Goal: Contribute content: Add original content to the website for others to see

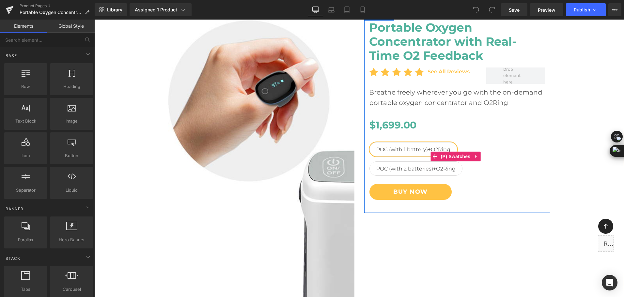
scroll to position [65, 0]
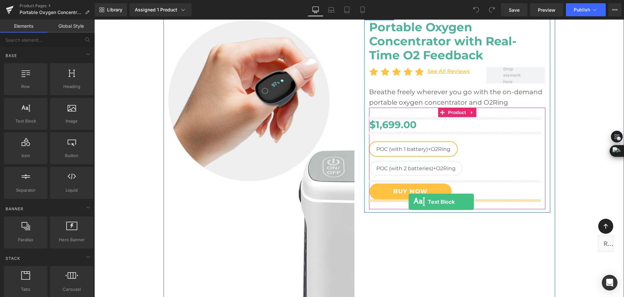
drag, startPoint x: 194, startPoint y: 145, endPoint x: 408, endPoint y: 202, distance: 221.6
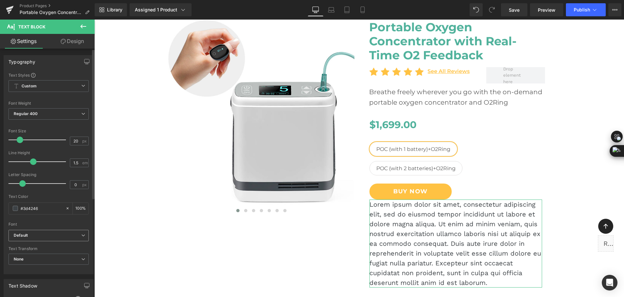
click at [56, 236] on b "Default" at bounding box center [48, 236] width 68 height 6
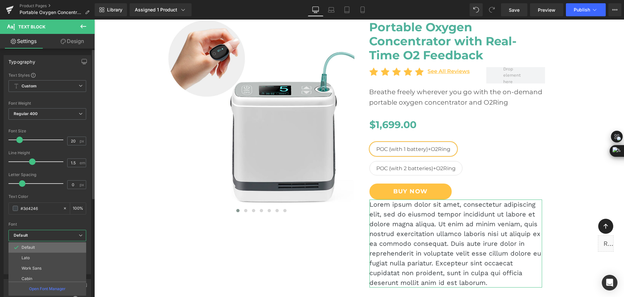
scroll to position [180, 0]
click at [51, 273] on li "Montserrat" at bounding box center [48, 276] width 81 height 10
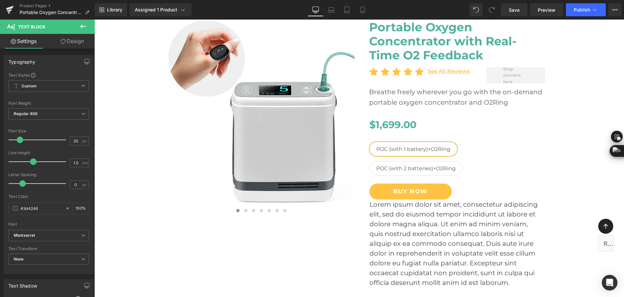
click at [72, 33] on button at bounding box center [83, 27] width 23 height 14
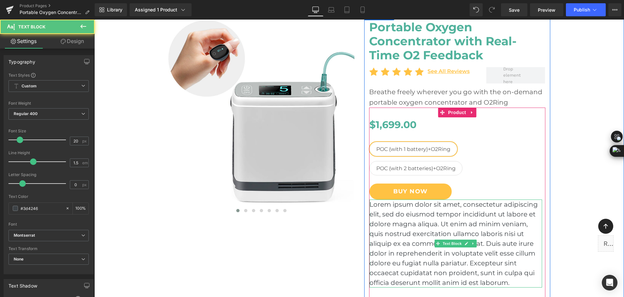
click at [398, 211] on p "Lorem ipsum dolor sit amet, consectetur adipiscing elit, sed do eiusmod tempor …" at bounding box center [455, 244] width 173 height 88
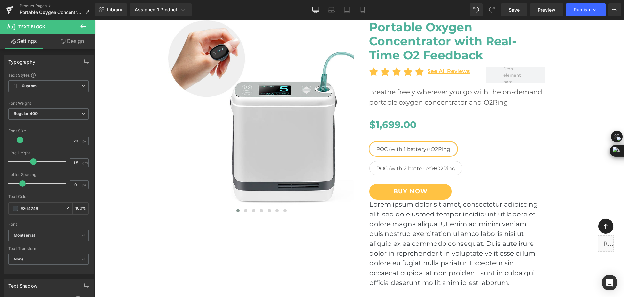
click at [78, 46] on link "Design" at bounding box center [72, 41] width 47 height 15
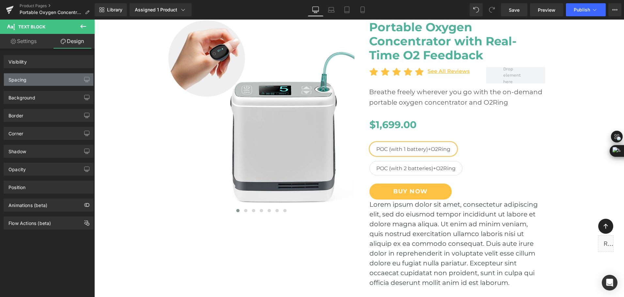
click at [47, 84] on div "Spacing" at bounding box center [48, 79] width 89 height 12
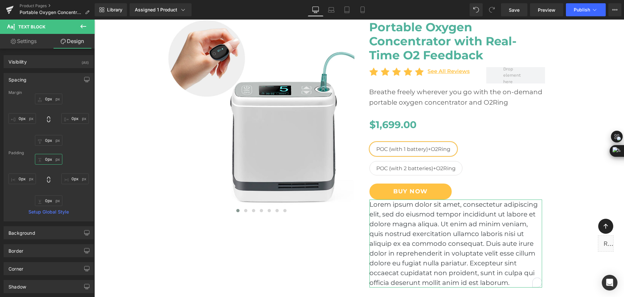
click at [48, 160] on input "0px" at bounding box center [48, 159] width 27 height 11
click at [48, 97] on input "0px" at bounding box center [48, 99] width 27 height 11
click at [50, 98] on input "5x" at bounding box center [48, 99] width 27 height 11
type input "5"
click at [61, 88] on div "Spacing Margin 5 5 0px 0px 0px 0px 0px 0px Padding 0px 0px 0px 0px 0px 0px 0px …" at bounding box center [49, 147] width 90 height 148
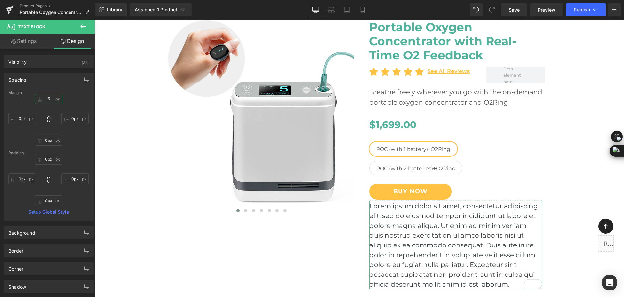
click at [51, 101] on input "5" at bounding box center [48, 99] width 27 height 11
click at [32, 43] on link "Settings" at bounding box center [23, 41] width 47 height 15
type input "100"
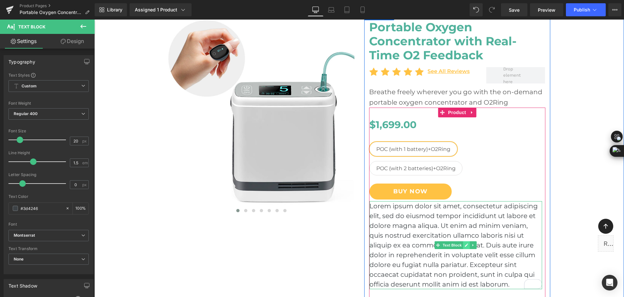
click at [463, 248] on link at bounding box center [466, 245] width 7 height 8
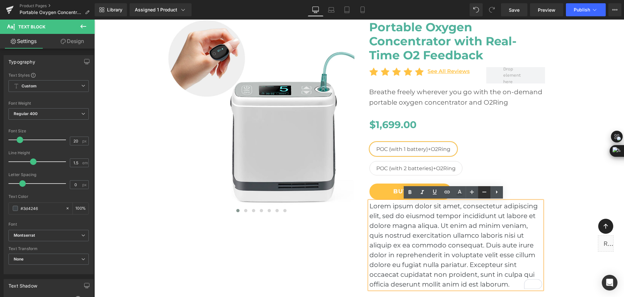
click at [480, 192] on icon at bounding box center [484, 192] width 8 height 8
type input "18"
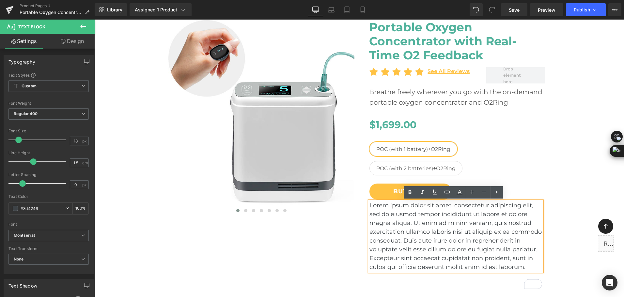
click at [388, 222] on p "Lorem ipsum dolor sit amet, consectetur adipiscing elit, sed do eiusmod tempor …" at bounding box center [455, 236] width 173 height 70
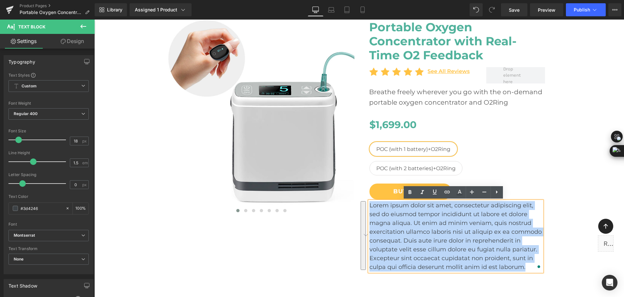
drag, startPoint x: 367, startPoint y: 205, endPoint x: 526, endPoint y: 271, distance: 171.6
click at [526, 271] on p "Lorem ipsum dolor sit amet, consectetur adipiscing elit, sed do eiusmod tempor …" at bounding box center [455, 236] width 173 height 70
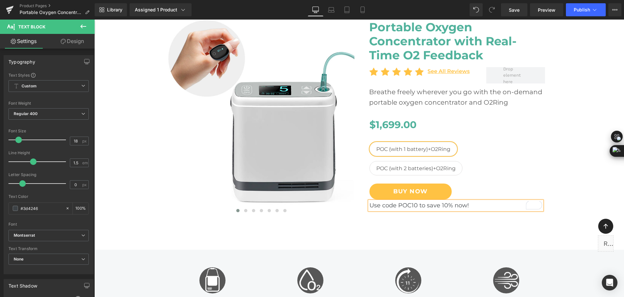
click at [415, 206] on p "Use code POC10 to save 10% now!" at bounding box center [455, 205] width 173 height 9
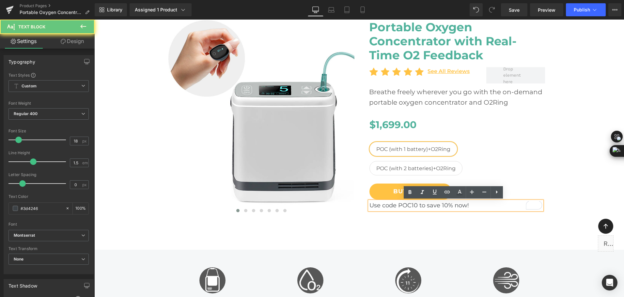
click at [397, 206] on p "Use code POC10 to save 10% now!" at bounding box center [455, 205] width 173 height 9
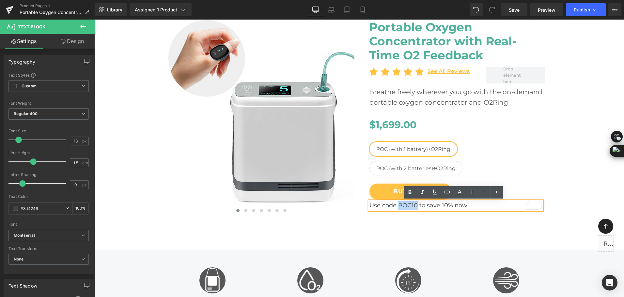
drag, startPoint x: 396, startPoint y: 205, endPoint x: 414, endPoint y: 207, distance: 18.0
click at [414, 207] on p "Use code POC10 to save 10% now!" at bounding box center [455, 205] width 173 height 9
click at [408, 193] on icon at bounding box center [410, 192] width 8 height 8
click at [433, 192] on icon at bounding box center [434, 191] width 4 height 5
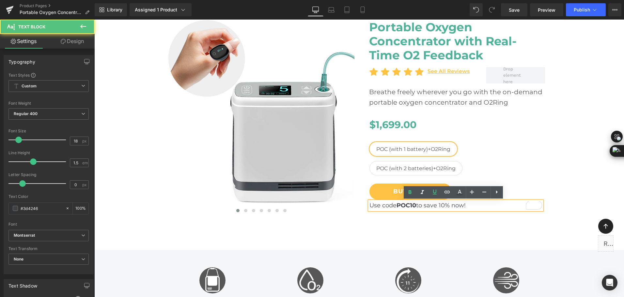
click at [437, 205] on p "Use code POC10 to save 10% now!" at bounding box center [455, 205] width 173 height 9
click at [409, 203] on strong "POC10" at bounding box center [406, 205] width 20 height 7
drag, startPoint x: 394, startPoint y: 205, endPoint x: 414, endPoint y: 204, distance: 19.9
click at [414, 204] on p "Use code POC10 to save 10% now!" at bounding box center [455, 205] width 173 height 9
click at [414, 204] on strong "POC10" at bounding box center [406, 205] width 20 height 7
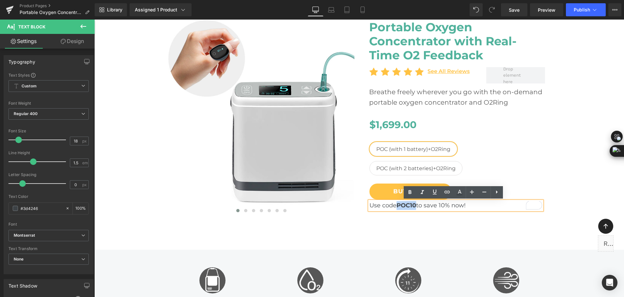
drag, startPoint x: 415, startPoint y: 204, endPoint x: 396, endPoint y: 206, distance: 19.0
click at [396, 206] on p "Use code POC10 to save 10% now!" at bounding box center [455, 205] width 173 height 9
click at [437, 192] on icon at bounding box center [434, 192] width 8 height 8
click at [385, 93] on h2 "Breathe freely wherever you go with the on-demand portable oxygen concentrator …" at bounding box center [457, 97] width 176 height 21
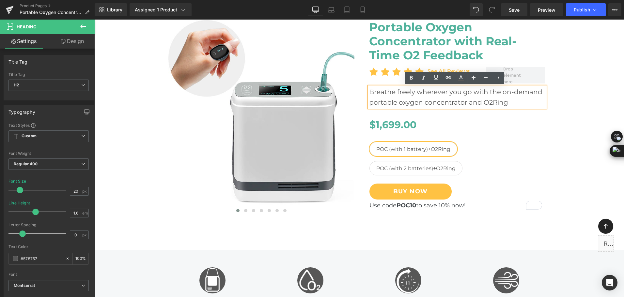
click at [385, 93] on h2 "Breathe freely wherever you go with the on-demand portable oxygen concentrator …" at bounding box center [457, 97] width 176 height 21
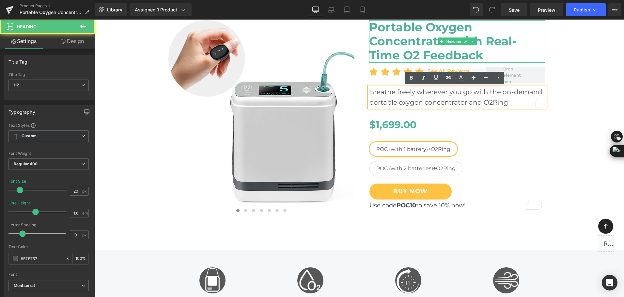
click at [386, 57] on h1 "Portable Oxygen Concentrator with Real-Time O2 Feedback" at bounding box center [457, 41] width 176 height 42
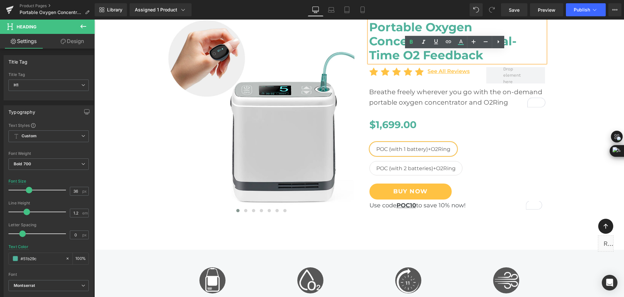
click at [386, 57] on h1 "Portable Oxygen Concentrator with Real-Time O2 Feedback" at bounding box center [457, 41] width 176 height 42
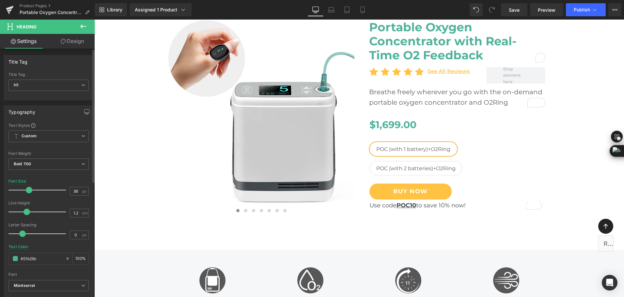
drag, startPoint x: 43, startPoint y: 260, endPoint x: 5, endPoint y: 262, distance: 38.5
click at [5, 262] on div "Text Styles Custom Custom Setup Global Style Custom Setup Global Style Thin 100…" at bounding box center [48, 224] width 89 height 202
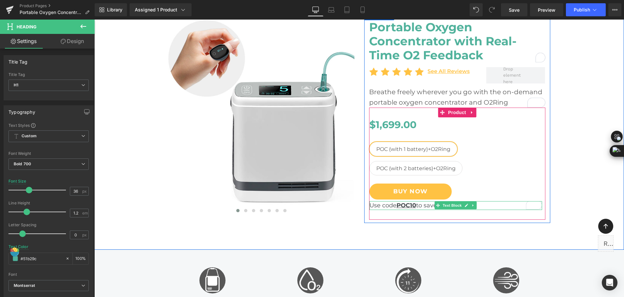
click at [463, 206] on link at bounding box center [466, 206] width 7 height 8
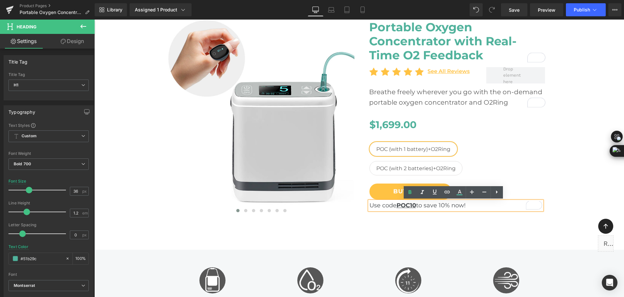
click at [460, 206] on p "Use code POC10 to save 10% now!" at bounding box center [455, 205] width 173 height 9
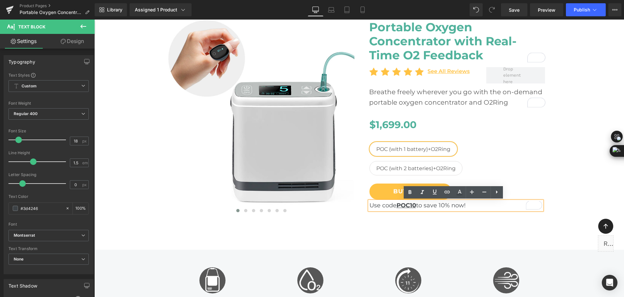
click at [460, 206] on p "Use code POC10 to save 10% now!" at bounding box center [455, 205] width 173 height 9
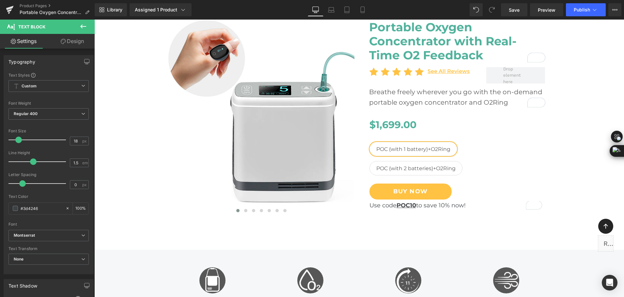
click at [63, 42] on icon at bounding box center [63, 41] width 5 height 5
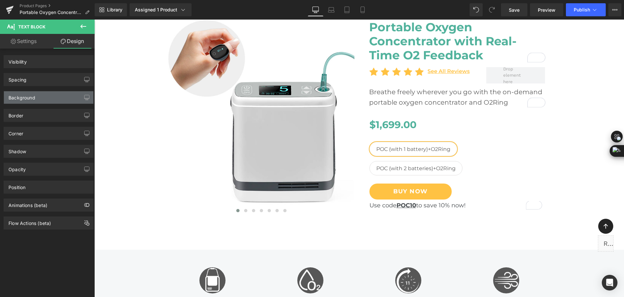
click at [30, 102] on div "Background" at bounding box center [48, 97] width 89 height 12
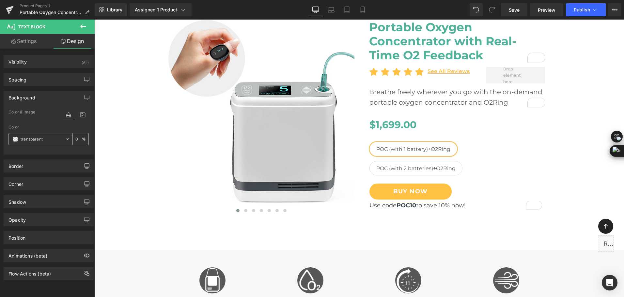
click at [43, 138] on input "transparent" at bounding box center [42, 139] width 42 height 7
paste input "#51b29c"
type input "#51b29c"
type input "100"
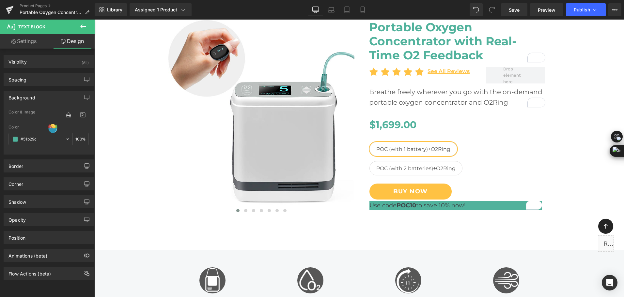
type input "#51b29c"
click at [19, 44] on link "Settings" at bounding box center [23, 41] width 47 height 15
type input "100"
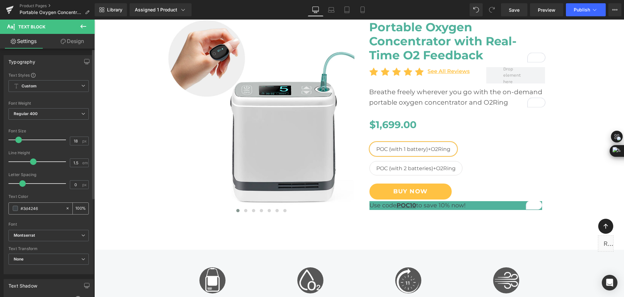
drag, startPoint x: 45, startPoint y: 211, endPoint x: 22, endPoint y: 211, distance: 23.2
click at [22, 211] on input "#3d4246" at bounding box center [42, 208] width 42 height 7
type input "#fff"
type input "0"
type input "#ffffff"
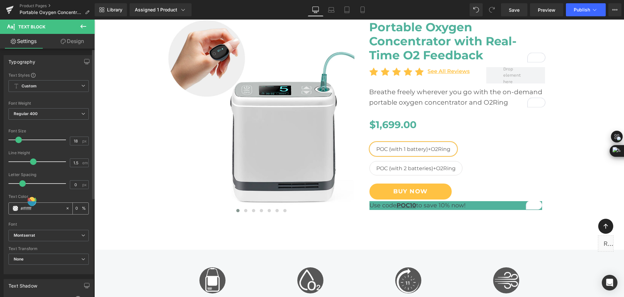
type input "100"
type input "#ffffff"
click at [333, 12] on icon at bounding box center [331, 10] width 7 height 7
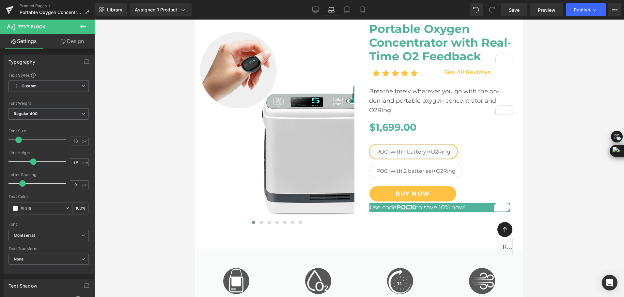
scroll to position [155, 0]
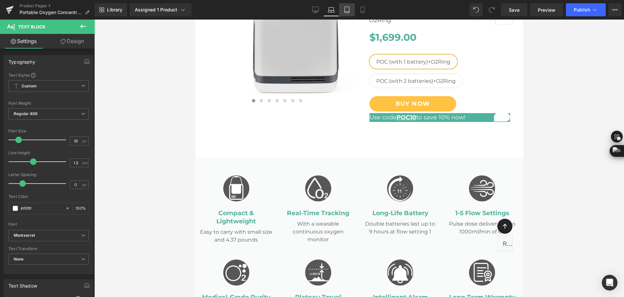
click at [350, 9] on icon at bounding box center [346, 10] width 7 height 7
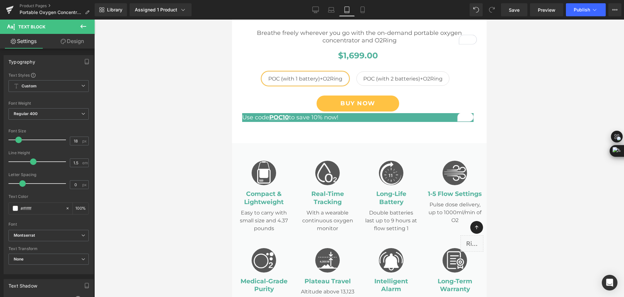
scroll to position [381, 0]
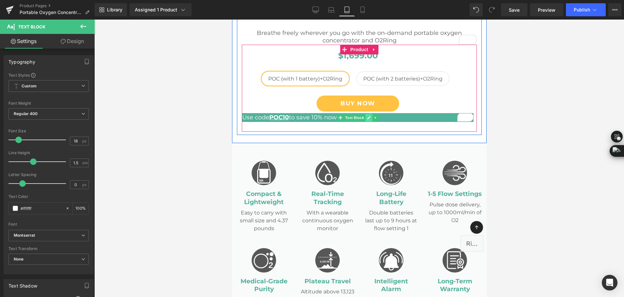
click at [365, 117] on link at bounding box center [368, 118] width 7 height 8
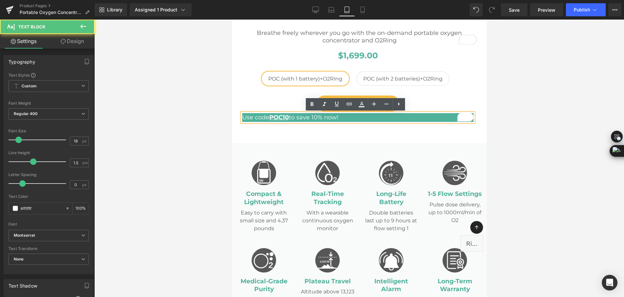
click at [362, 117] on p "Use code POC10 to save 10% now!" at bounding box center [357, 117] width 231 height 9
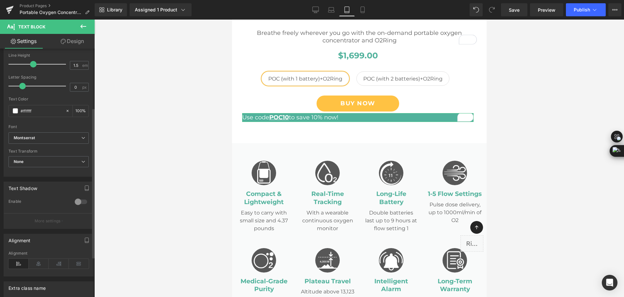
scroll to position [98, 0]
click at [31, 266] on icon at bounding box center [39, 264] width 20 height 10
click at [362, 10] on icon at bounding box center [362, 10] width 7 height 7
type input "100"
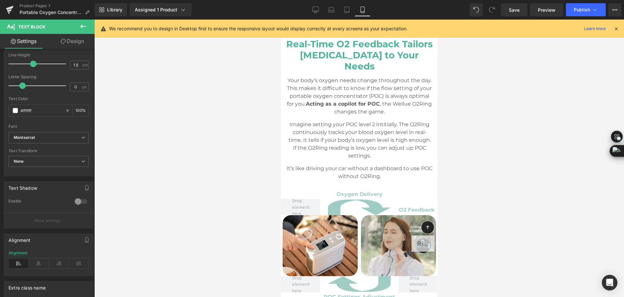
scroll to position [275, 0]
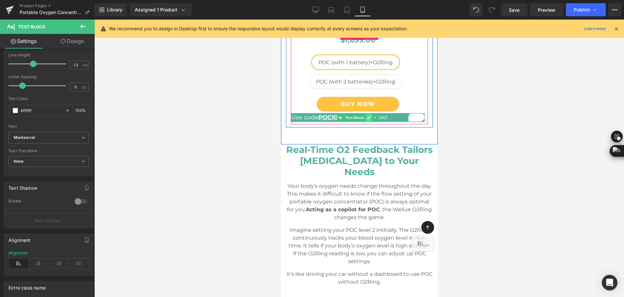
click at [367, 118] on icon at bounding box center [368, 117] width 3 height 3
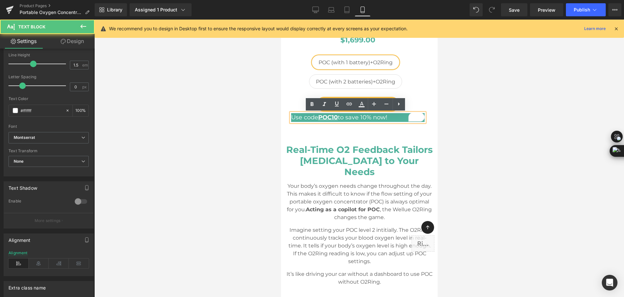
click at [366, 118] on p "Use code POC10 to save 10% now!" at bounding box center [357, 117] width 133 height 9
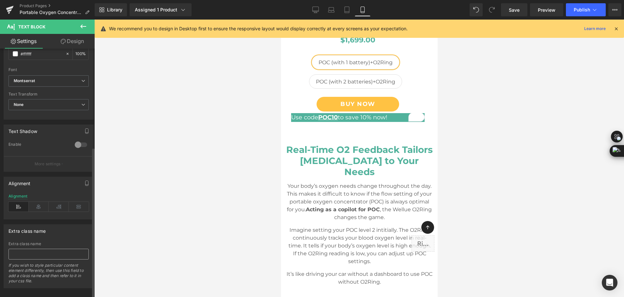
scroll to position [163, 0]
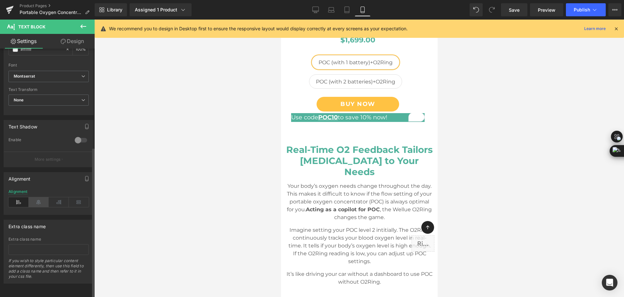
click at [29, 197] on icon at bounding box center [39, 202] width 20 height 10
click at [592, 9] on icon at bounding box center [594, 10] width 7 height 7
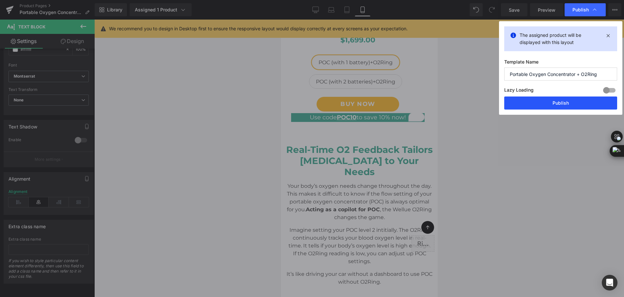
click at [582, 104] on button "Publish" at bounding box center [560, 103] width 113 height 13
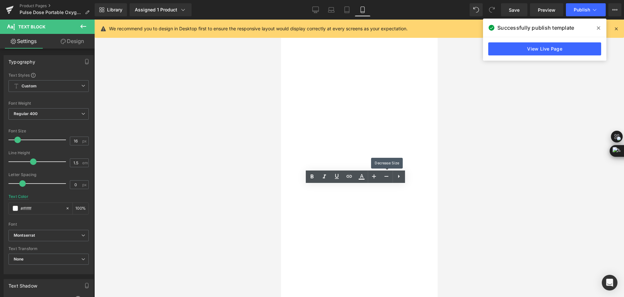
select select "with 2 batteries up to 9 hours"
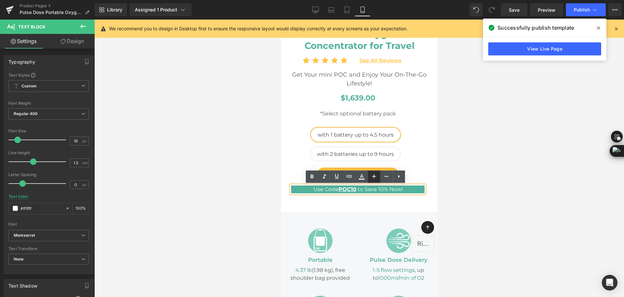
scroll to position [189, 0]
click at [375, 175] on icon at bounding box center [374, 177] width 8 height 8
type input "18"
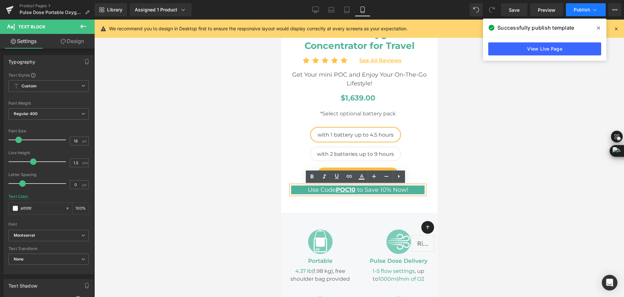
click at [595, 9] on icon at bounding box center [594, 10] width 7 height 7
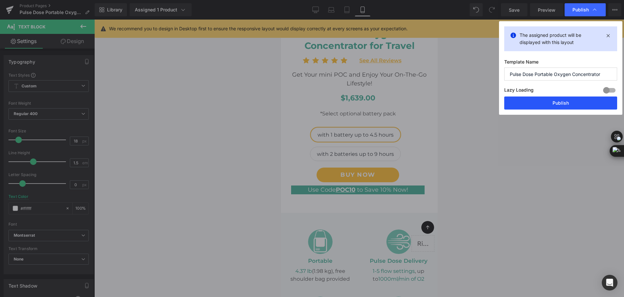
click at [561, 102] on button "Publish" at bounding box center [560, 103] width 113 height 13
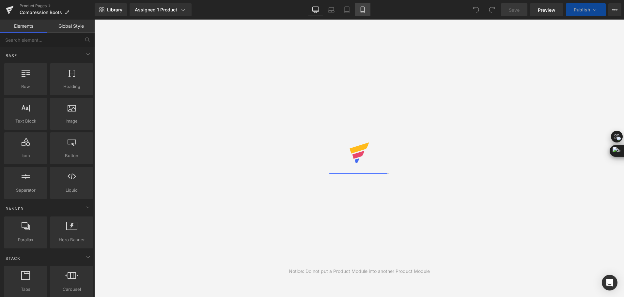
click at [363, 12] on icon at bounding box center [362, 12] width 4 height 0
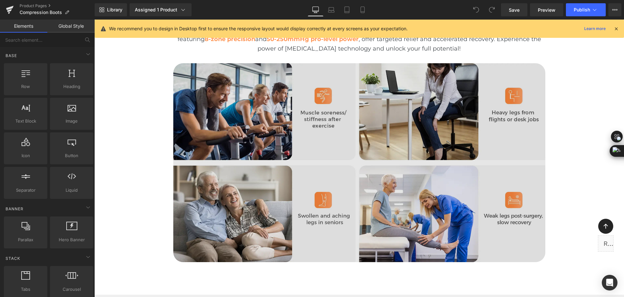
scroll to position [424, 0]
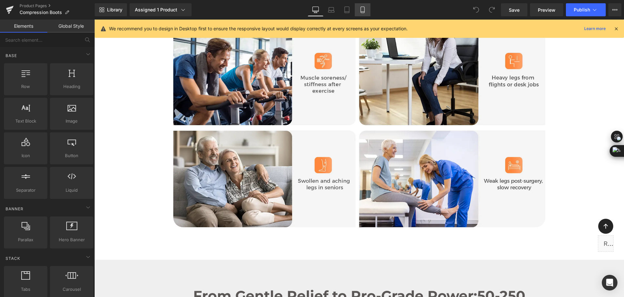
click at [361, 14] on link "Mobile" at bounding box center [362, 9] width 16 height 13
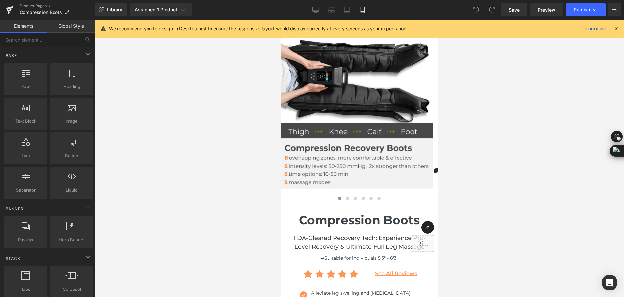
scroll to position [0, 0]
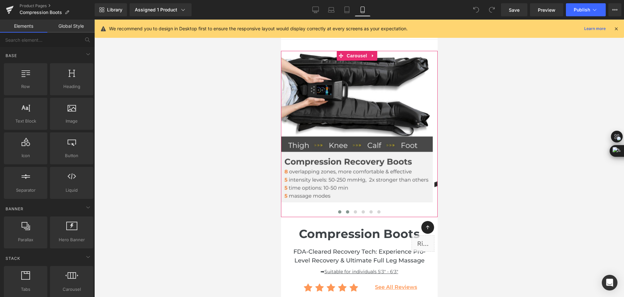
click at [343, 213] on button at bounding box center [347, 212] width 8 height 7
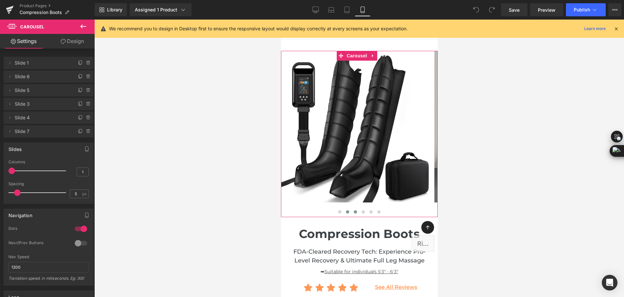
click at [354, 214] on button at bounding box center [355, 212] width 8 height 7
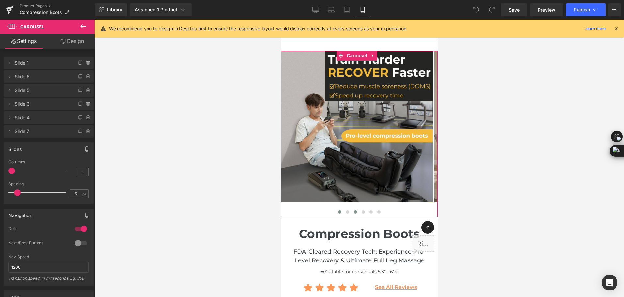
click at [338, 209] on button at bounding box center [339, 212] width 8 height 7
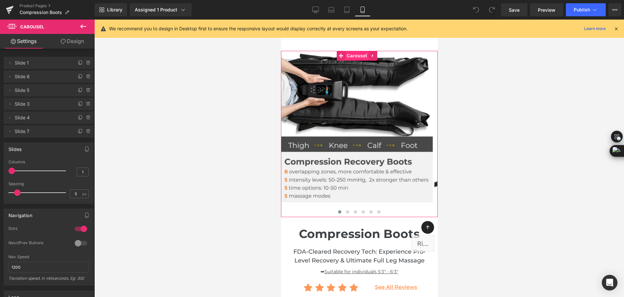
click at [355, 57] on span "Carousel" at bounding box center [355, 56] width 23 height 10
click at [78, 62] on icon at bounding box center [80, 62] width 5 height 5
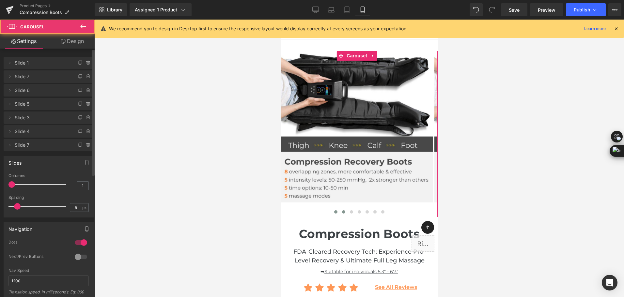
click at [341, 211] on span at bounding box center [342, 211] width 3 height 3
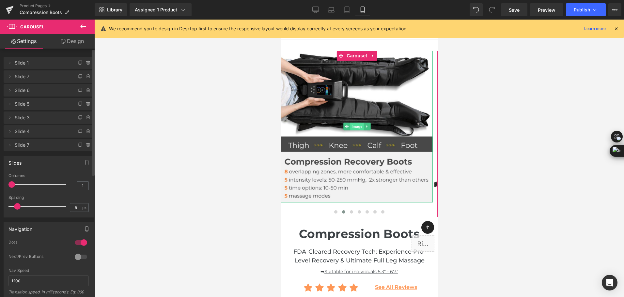
click at [351, 125] on span "Image" at bounding box center [357, 127] width 14 height 8
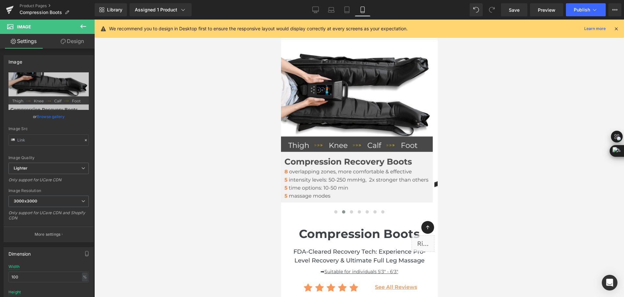
click at [573, 121] on div at bounding box center [358, 159] width 529 height 278
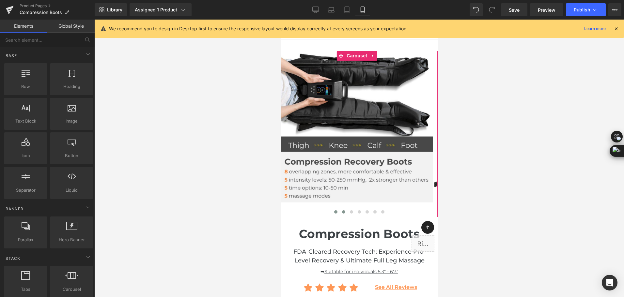
click at [334, 212] on span at bounding box center [335, 211] width 3 height 3
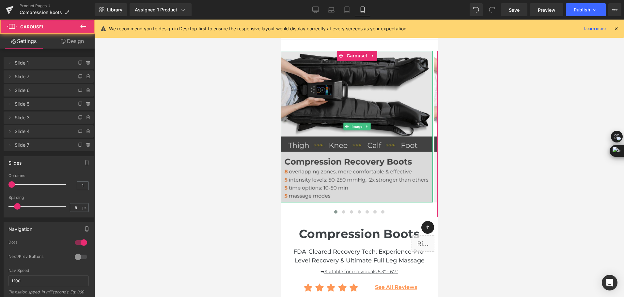
click at [335, 154] on img at bounding box center [356, 127] width 152 height 152
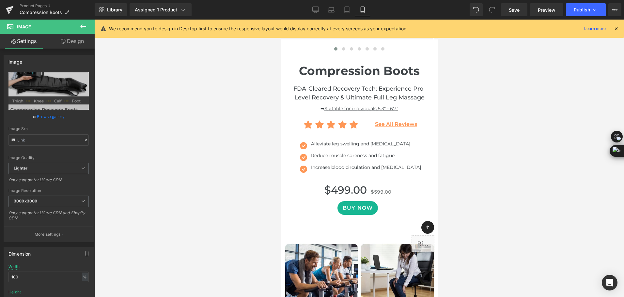
scroll to position [33, 0]
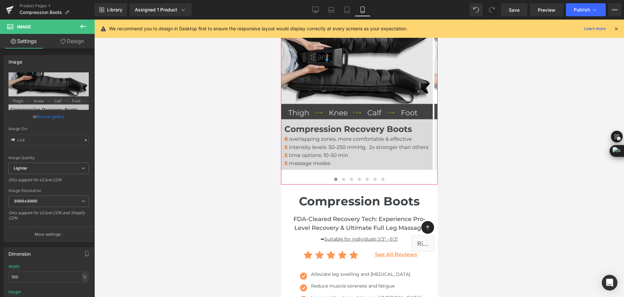
click at [334, 180] on span at bounding box center [335, 179] width 3 height 3
click at [347, 77] on img at bounding box center [356, 94] width 152 height 152
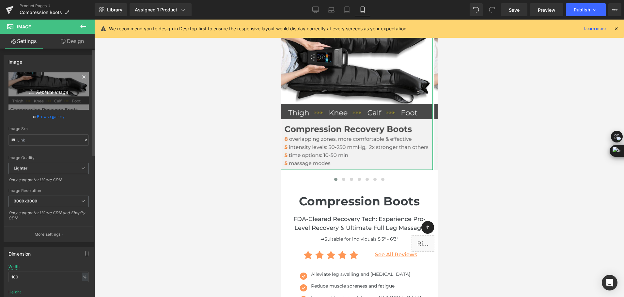
click at [52, 87] on link "Replace Image" at bounding box center [48, 91] width 80 height 38
type input "C:\fakepath\leg massage with compression boots.gif"
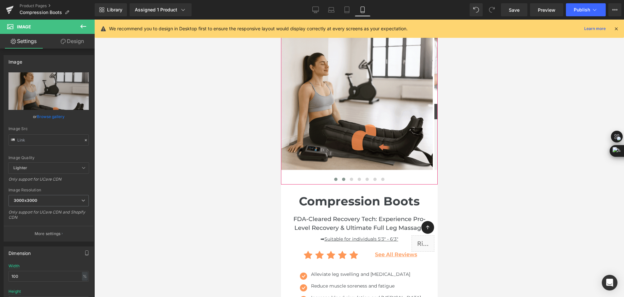
click at [341, 181] on span at bounding box center [342, 179] width 3 height 3
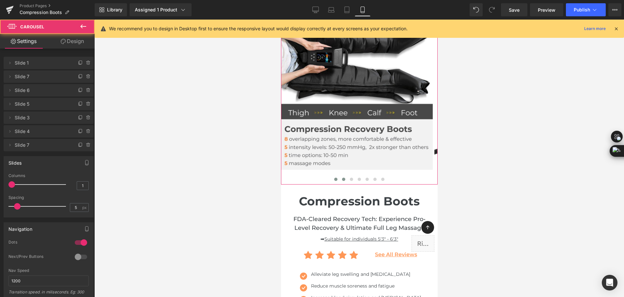
click at [331, 181] on button at bounding box center [335, 179] width 8 height 7
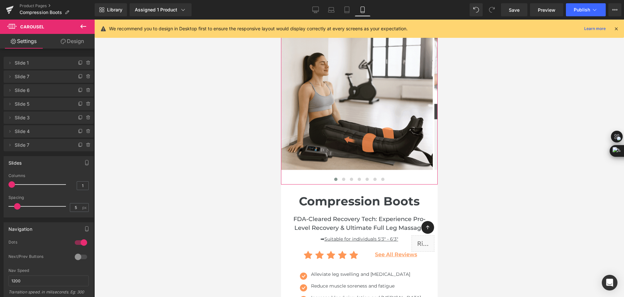
scroll to position [0, 0]
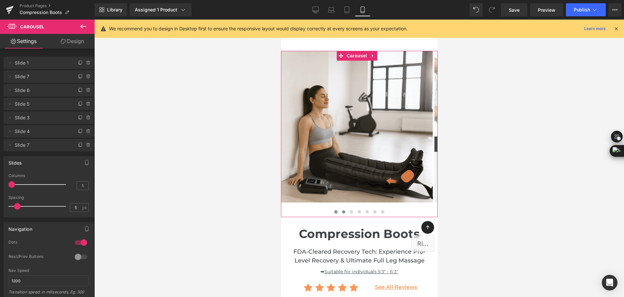
click at [341, 212] on span at bounding box center [342, 211] width 3 height 3
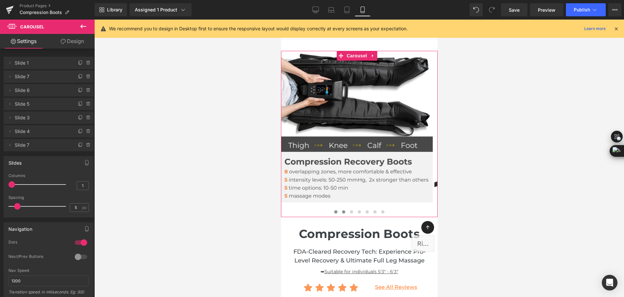
click at [334, 212] on span at bounding box center [335, 211] width 3 height 3
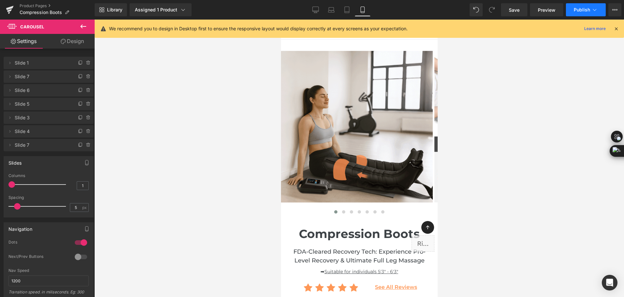
click at [584, 7] on span "Publish" at bounding box center [581, 9] width 16 height 5
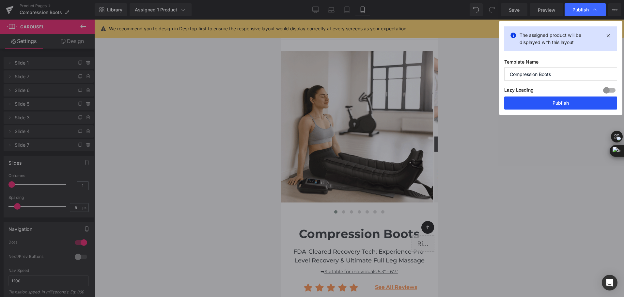
click at [570, 99] on button "Publish" at bounding box center [560, 103] width 113 height 13
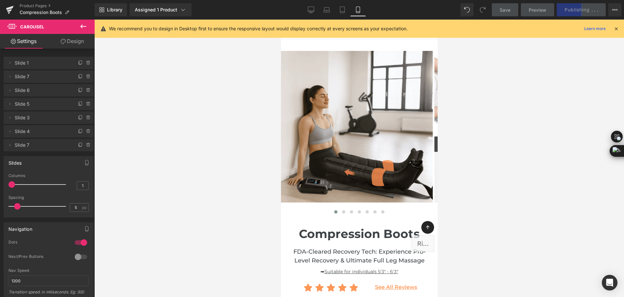
click at [422, 12] on div "Library Assigned 1 Product Product Preview Compression Recovery Boots Manage as…" at bounding box center [359, 9] width 529 height 13
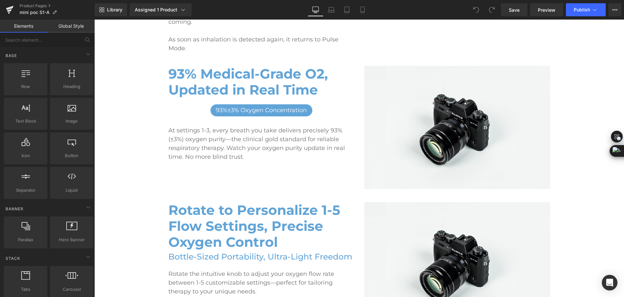
scroll to position [652, 0]
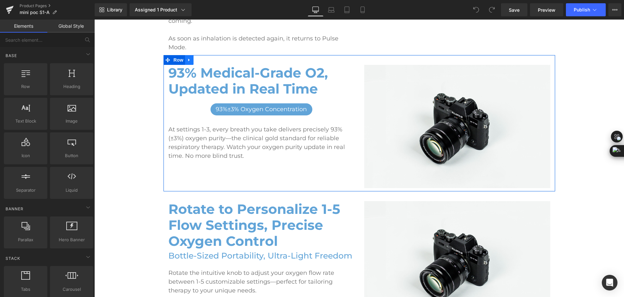
click at [190, 58] on link at bounding box center [189, 60] width 8 height 10
click at [195, 59] on icon at bounding box center [197, 60] width 5 height 5
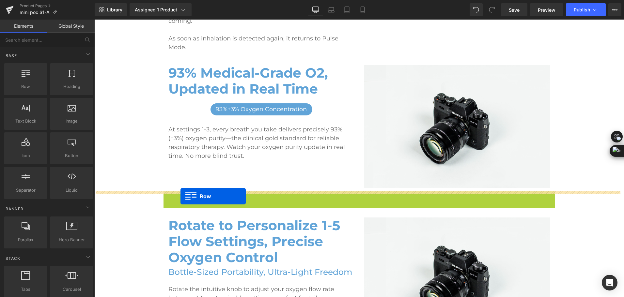
scroll to position [815, 0]
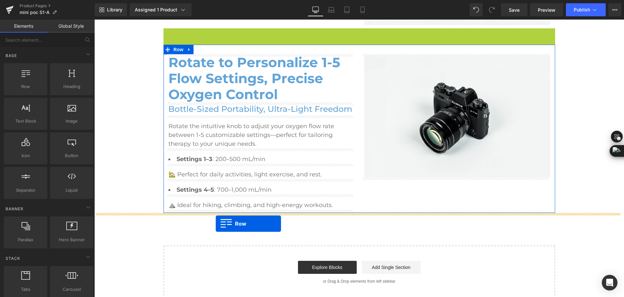
drag, startPoint x: 164, startPoint y: 195, endPoint x: 216, endPoint y: 224, distance: 58.8
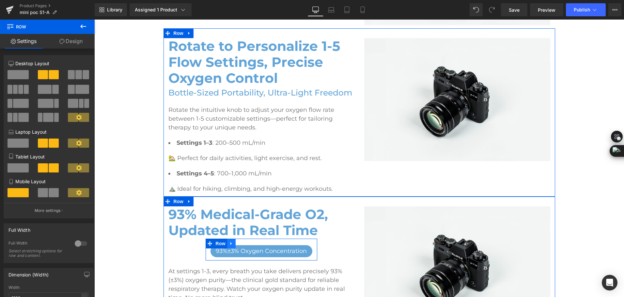
click at [230, 244] on icon at bounding box center [231, 243] width 5 height 5
click at [246, 244] on icon at bounding box center [248, 243] width 5 height 5
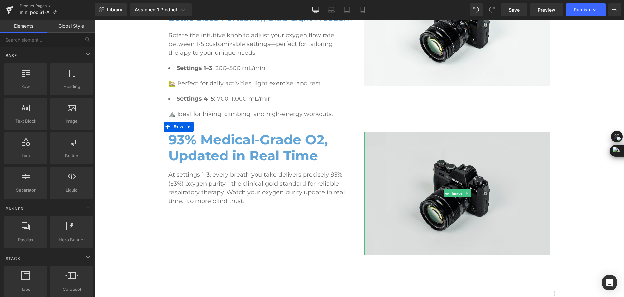
scroll to position [913, 0]
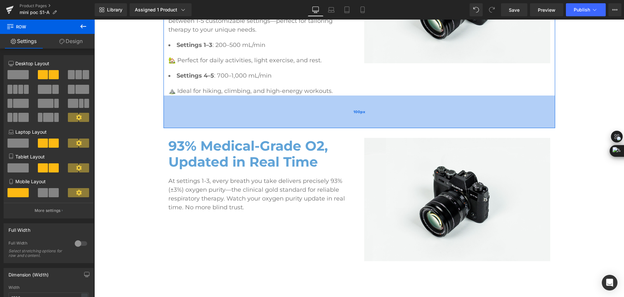
drag, startPoint x: 374, startPoint y: 98, endPoint x: 357, endPoint y: 127, distance: 33.9
click at [357, 127] on div "100px" at bounding box center [358, 112] width 391 height 33
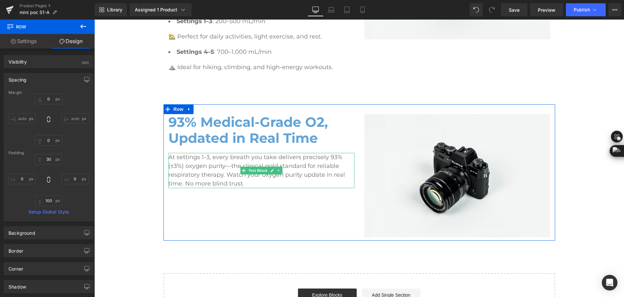
scroll to position [946, 0]
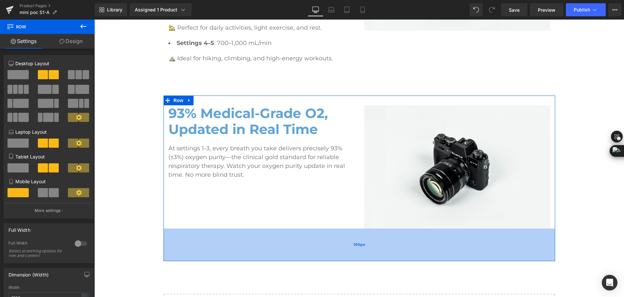
drag, startPoint x: 337, startPoint y: 228, endPoint x: 334, endPoint y: 258, distance: 29.5
click at [334, 258] on div "100px" at bounding box center [358, 245] width 391 height 33
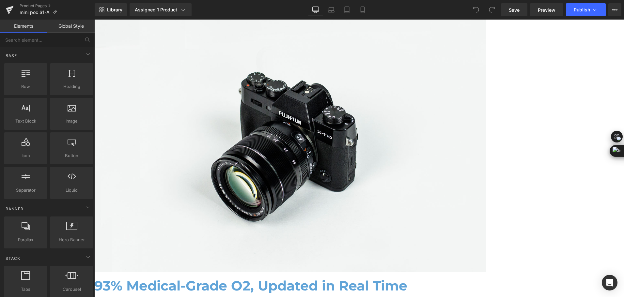
scroll to position [750, 0]
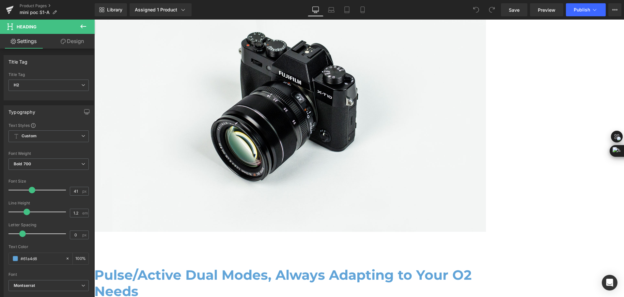
scroll to position [554, 0]
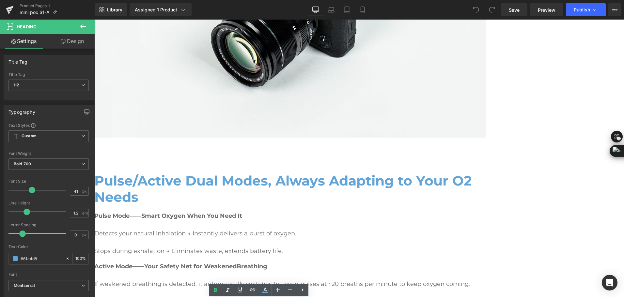
click at [94, 20] on icon at bounding box center [94, 20] width 0 height 0
click at [94, 20] on link at bounding box center [94, 20] width 0 height 0
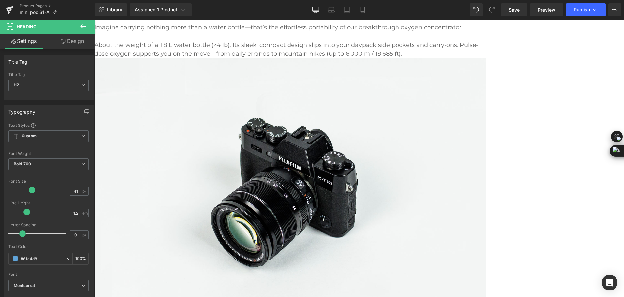
scroll to position [374, 0]
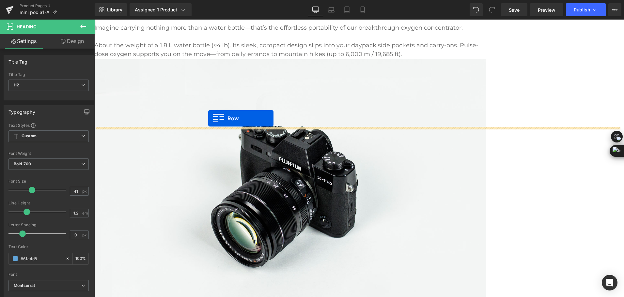
drag, startPoint x: 169, startPoint y: 49, endPoint x: 208, endPoint y: 118, distance: 79.3
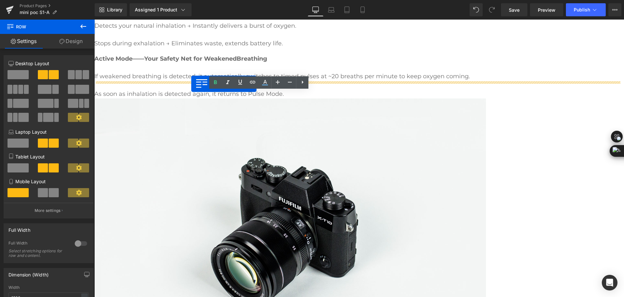
scroll to position [863, 0]
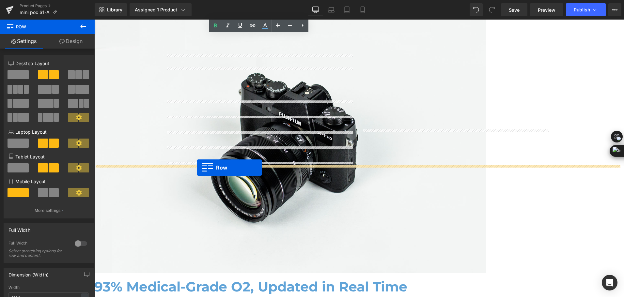
drag, startPoint x: 166, startPoint y: 133, endPoint x: 197, endPoint y: 168, distance: 46.2
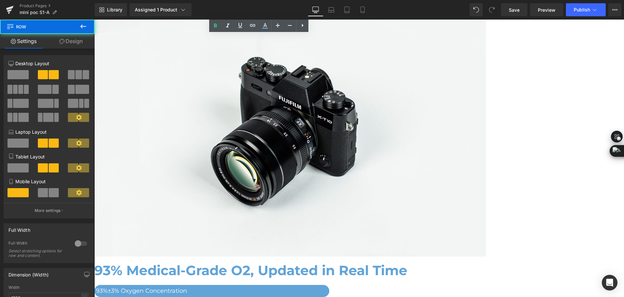
scroll to position [847, 0]
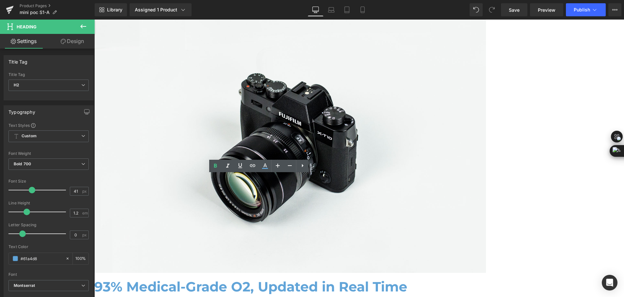
drag, startPoint x: 169, startPoint y: 180, endPoint x: 316, endPoint y: 195, distance: 147.4
click at [94, 20] on icon at bounding box center [94, 20] width 0 height 0
click at [505, 14] on link "Save" at bounding box center [514, 9] width 26 height 13
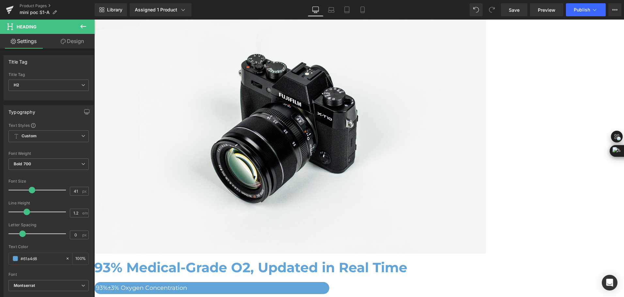
scroll to position [879, 0]
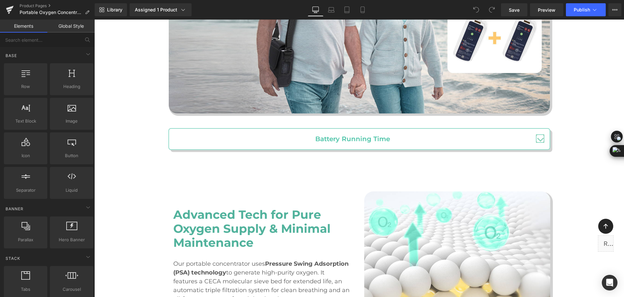
scroll to position [1565, 0]
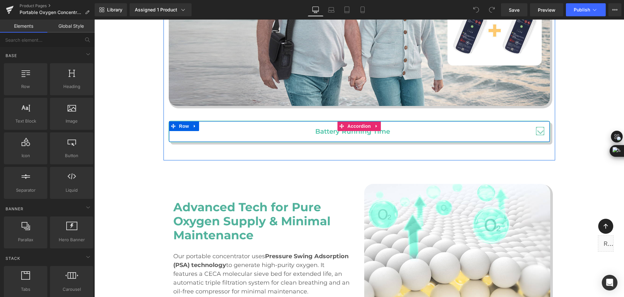
click at [538, 127] on span "button" at bounding box center [539, 131] width 8 height 8
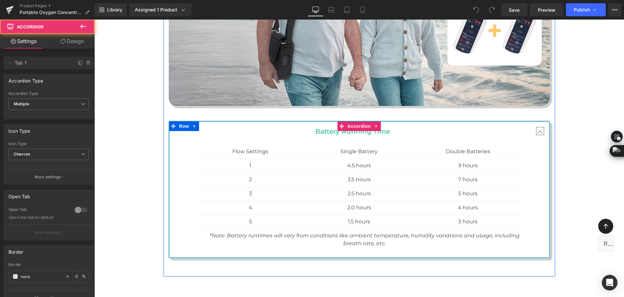
click at [538, 127] on span "button" at bounding box center [539, 131] width 8 height 8
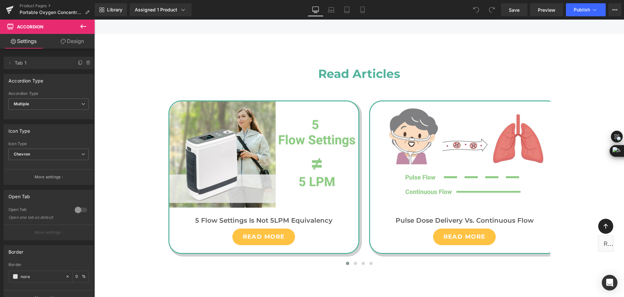
scroll to position [3620, 0]
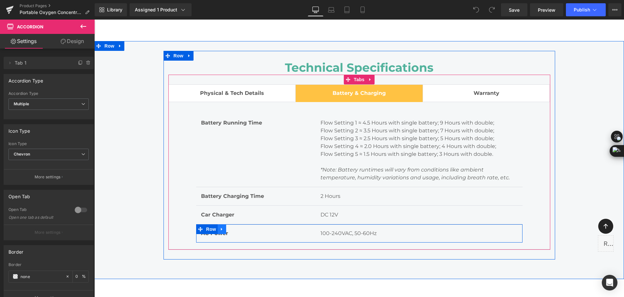
click at [221, 228] on icon at bounding box center [221, 229] width 1 height 3
click at [226, 224] on link at bounding box center [230, 229] width 8 height 10
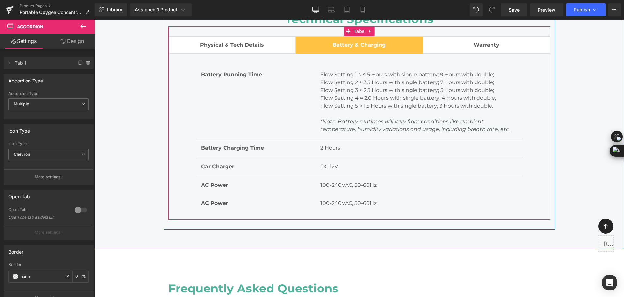
scroll to position [3444, 0]
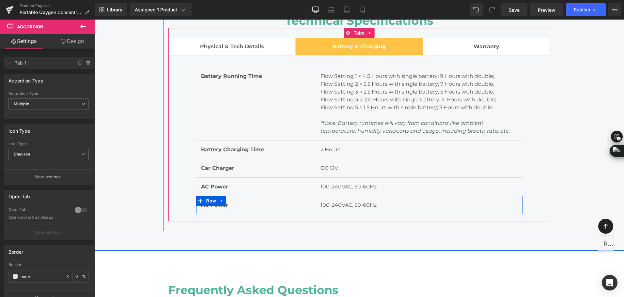
click at [258, 201] on link at bounding box center [261, 205] width 7 height 8
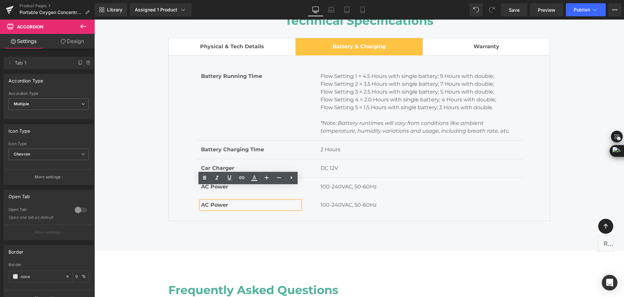
click at [259, 201] on p "AC Power" at bounding box center [250, 205] width 99 height 8
click at [241, 201] on p "AC Power" at bounding box center [250, 205] width 99 height 8
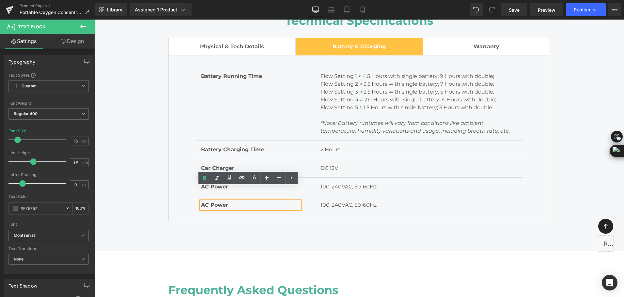
click at [226, 201] on p "AC Power" at bounding box center [250, 205] width 99 height 8
drag, startPoint x: 226, startPoint y: 191, endPoint x: 199, endPoint y: 192, distance: 26.4
click at [201, 201] on p "AC Power" at bounding box center [250, 205] width 99 height 8
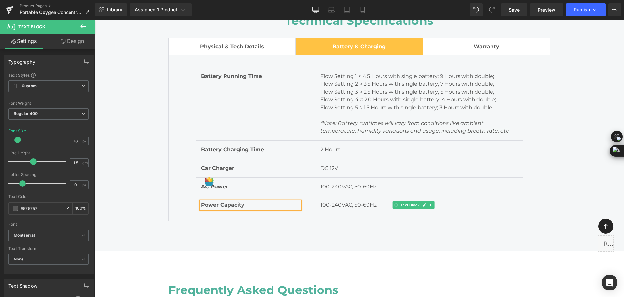
click at [331, 201] on p "100-240VAC, 50-60Hz" at bounding box center [418, 205] width 197 height 8
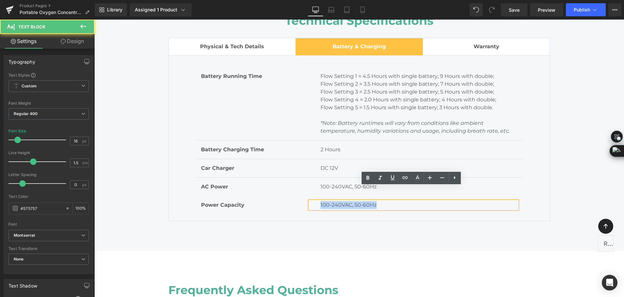
drag, startPoint x: 318, startPoint y: 193, endPoint x: 382, endPoint y: 193, distance: 63.9
click at [382, 201] on p "100-240VAC, 50-60Hz" at bounding box center [418, 205] width 197 height 8
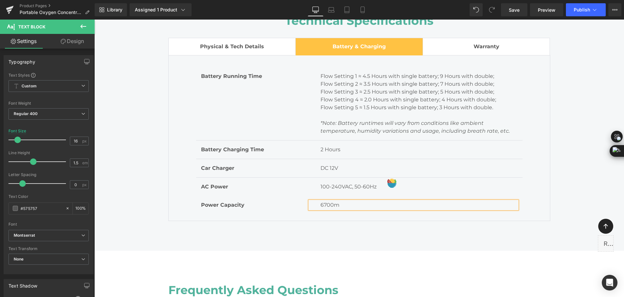
scroll to position [3595, 0]
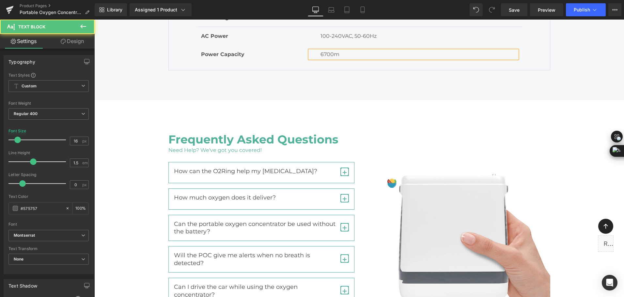
click at [338, 51] on p "6700m" at bounding box center [418, 55] width 197 height 8
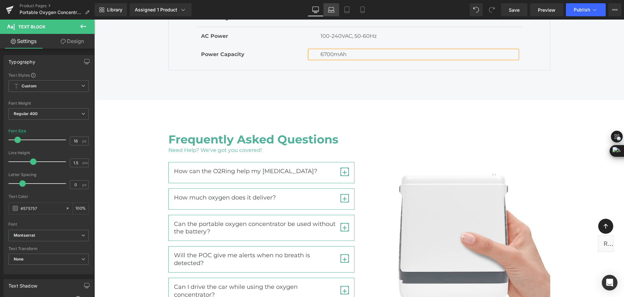
click at [332, 10] on icon at bounding box center [331, 11] width 6 height 2
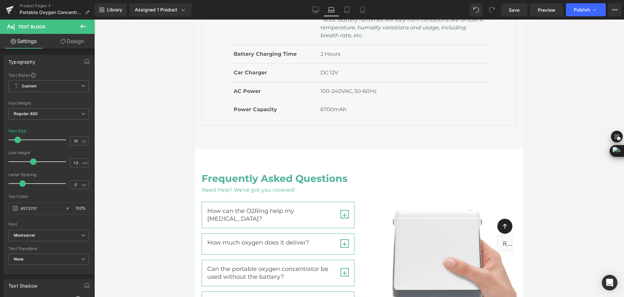
scroll to position [3339, 0]
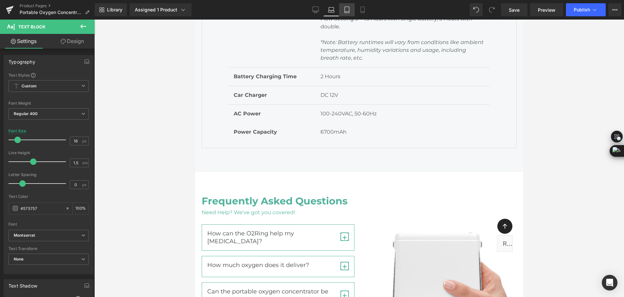
click at [339, 15] on link "Tablet" at bounding box center [347, 9] width 16 height 13
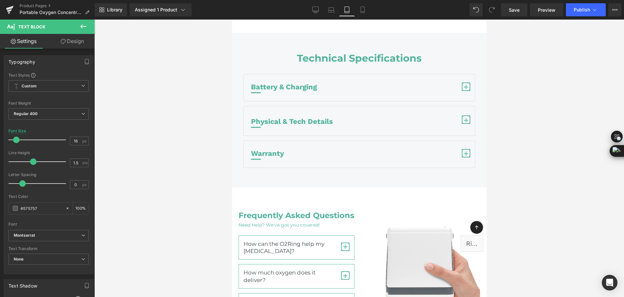
scroll to position [3228, 0]
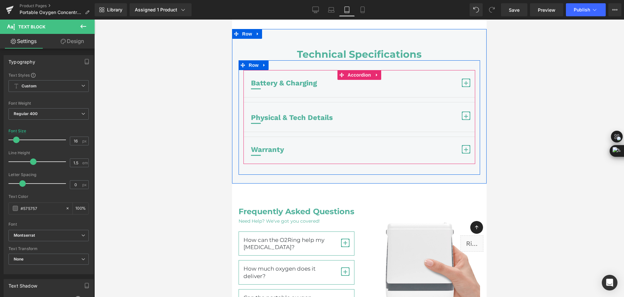
click at [463, 87] on button "button" at bounding box center [465, 84] width 8 height 18
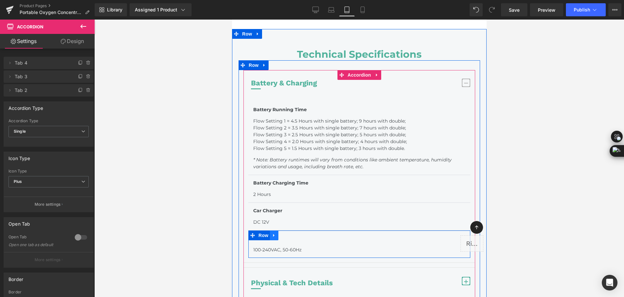
click at [271, 235] on icon at bounding box center [273, 235] width 5 height 5
click at [280, 233] on icon at bounding box center [282, 235] width 5 height 5
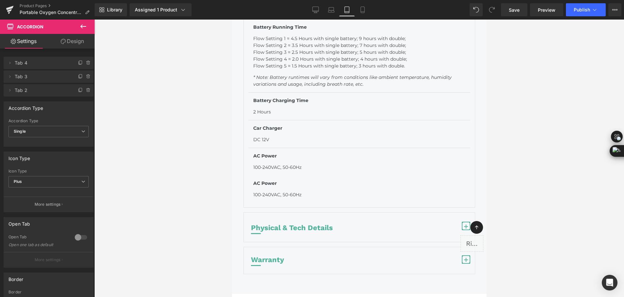
scroll to position [3309, 0]
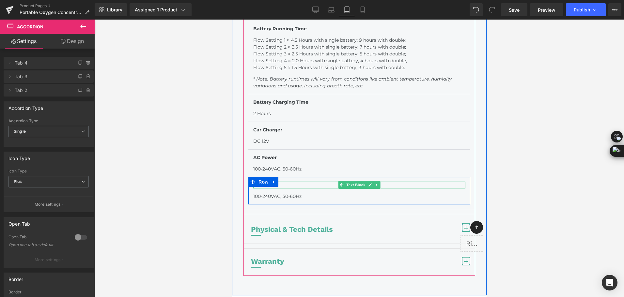
click at [301, 183] on p "AC Power" at bounding box center [359, 185] width 212 height 7
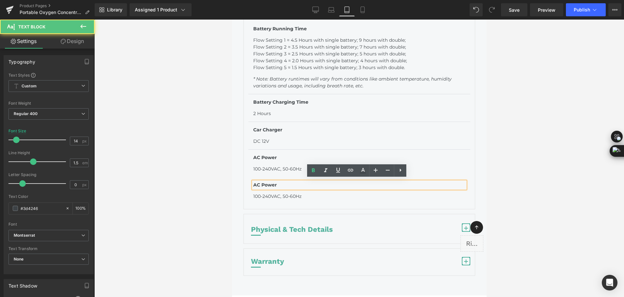
click at [263, 183] on span "AC Power" at bounding box center [264, 185] width 23 height 6
click at [257, 183] on span "AC Power" at bounding box center [264, 185] width 23 height 6
click at [258, 183] on span "AC Power" at bounding box center [264, 185] width 23 height 6
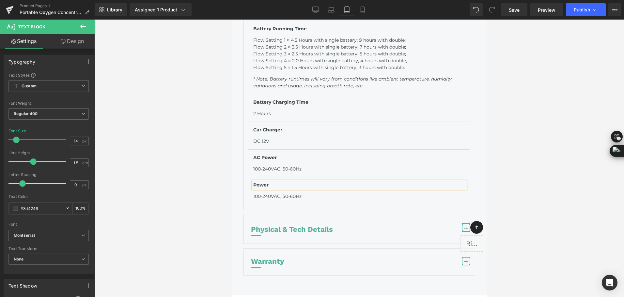
click at [275, 182] on p "Power" at bounding box center [359, 185] width 212 height 7
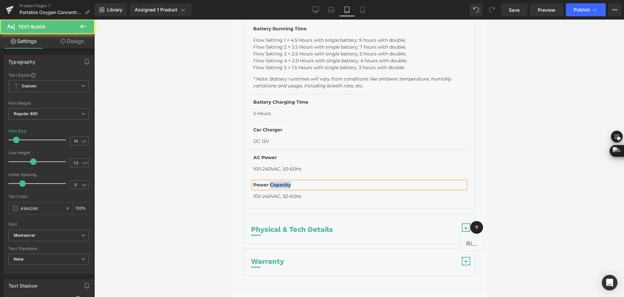
drag, startPoint x: 267, startPoint y: 183, endPoint x: 288, endPoint y: 184, distance: 21.2
click at [288, 184] on p "Power Capacity" at bounding box center [359, 185] width 212 height 7
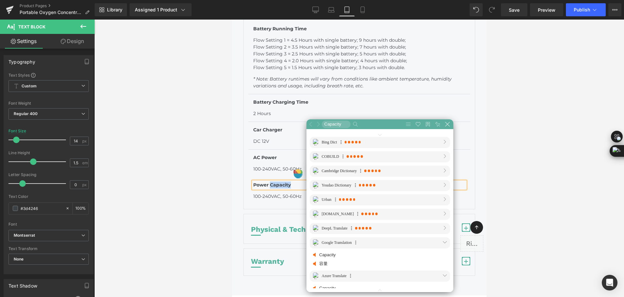
scroll to position [326, 326]
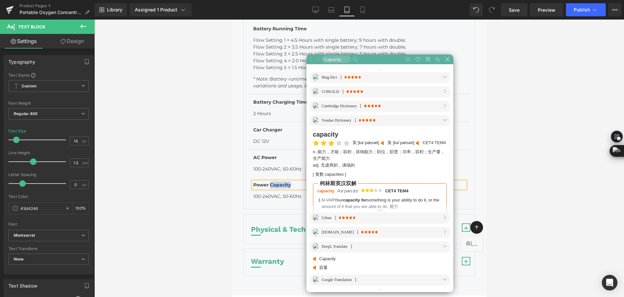
click at [281, 182] on span "Power Capacity" at bounding box center [272, 185] width 38 height 6
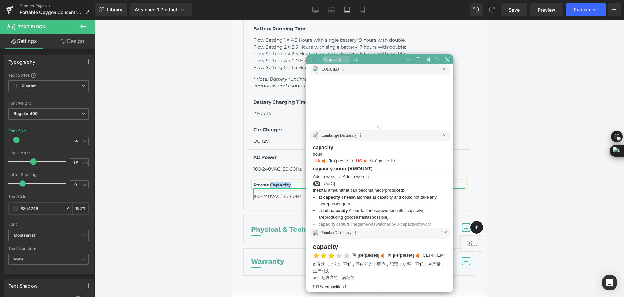
click at [280, 195] on p "100-240VAC, 50-60Hz" at bounding box center [359, 196] width 212 height 7
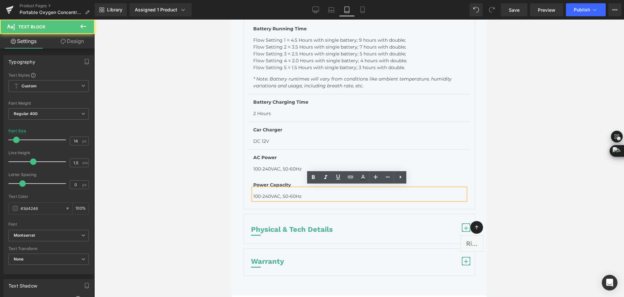
click at [268, 194] on p "100-240VAC, 50-60Hz" at bounding box center [359, 196] width 212 height 7
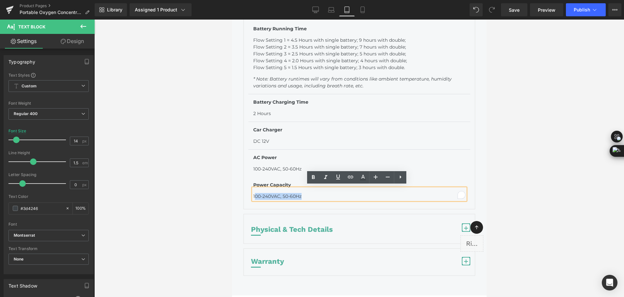
drag, startPoint x: 251, startPoint y: 194, endPoint x: 298, endPoint y: 194, distance: 47.3
click at [298, 194] on p "100-240VAC, 50-60Hz" at bounding box center [359, 196] width 212 height 7
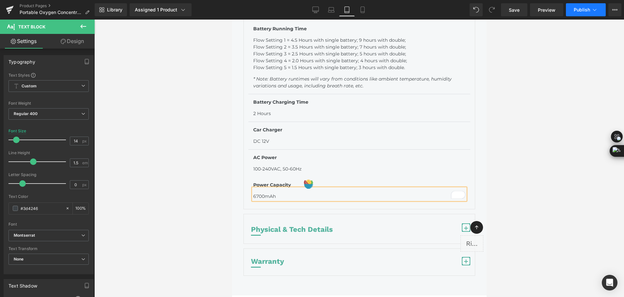
click at [588, 11] on span "Publish" at bounding box center [581, 9] width 16 height 5
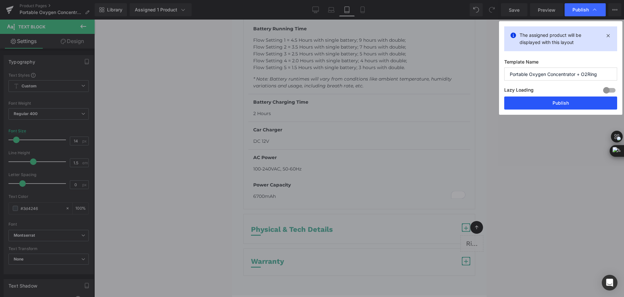
click at [559, 104] on button "Publish" at bounding box center [560, 103] width 113 height 13
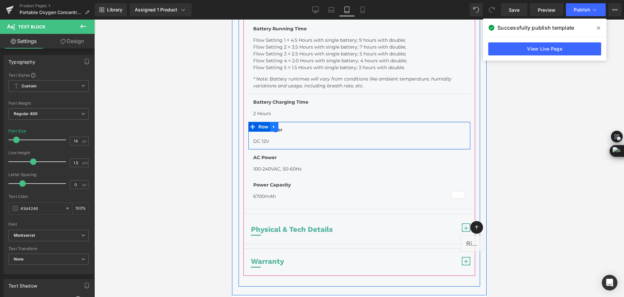
click at [271, 124] on icon at bounding box center [273, 126] width 5 height 5
click at [280, 126] on icon at bounding box center [282, 126] width 5 height 5
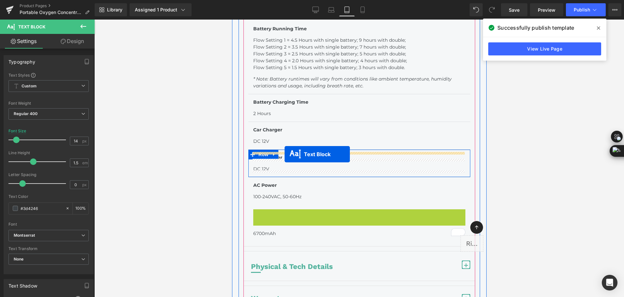
drag, startPoint x: 344, startPoint y: 211, endPoint x: 284, endPoint y: 154, distance: 82.3
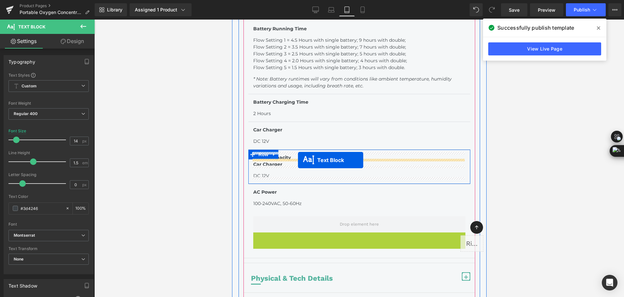
drag, startPoint x: 358, startPoint y: 234, endPoint x: 297, endPoint y: 160, distance: 95.7
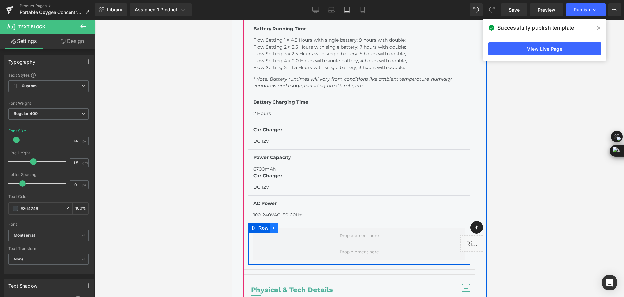
click at [271, 225] on icon at bounding box center [273, 227] width 5 height 5
click at [286, 227] on link at bounding box center [290, 228] width 8 height 10
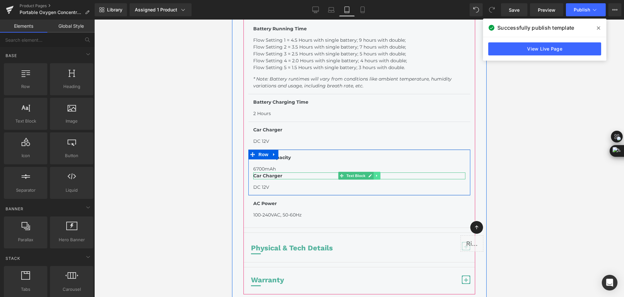
click at [374, 174] on icon at bounding box center [376, 176] width 4 height 4
click at [378, 174] on icon at bounding box center [380, 176] width 4 height 4
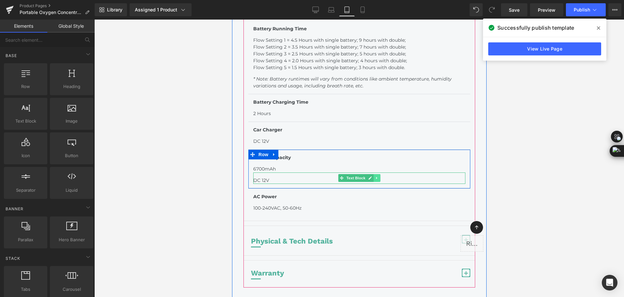
click at [376, 177] on link at bounding box center [376, 178] width 7 height 8
click at [378, 176] on icon at bounding box center [380, 178] width 4 height 4
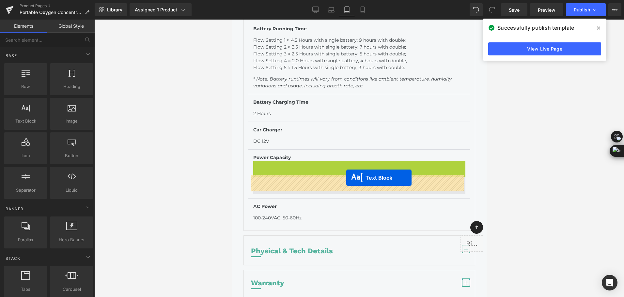
drag, startPoint x: 340, startPoint y: 164, endPoint x: 346, endPoint y: 178, distance: 14.8
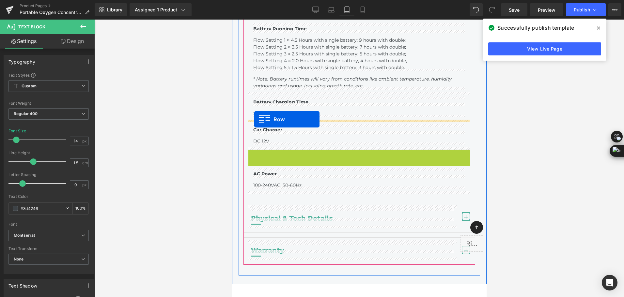
drag, startPoint x: 250, startPoint y: 154, endPoint x: 254, endPoint y: 119, distance: 34.5
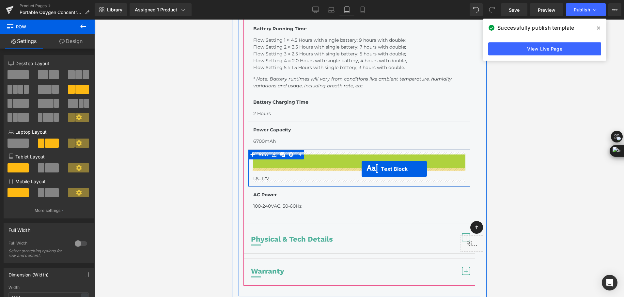
drag, startPoint x: 359, startPoint y: 155, endPoint x: 361, endPoint y: 169, distance: 14.4
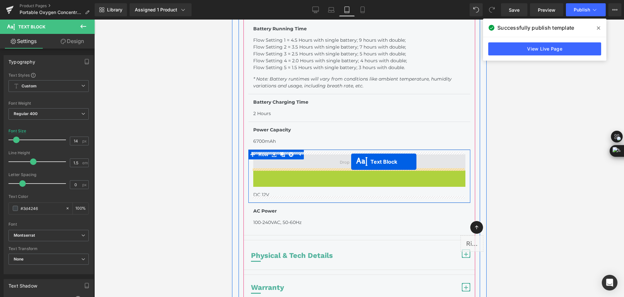
drag, startPoint x: 353, startPoint y: 170, endPoint x: 351, endPoint y: 162, distance: 8.9
drag, startPoint x: 344, startPoint y: 173, endPoint x: 352, endPoint y: 166, distance: 10.6
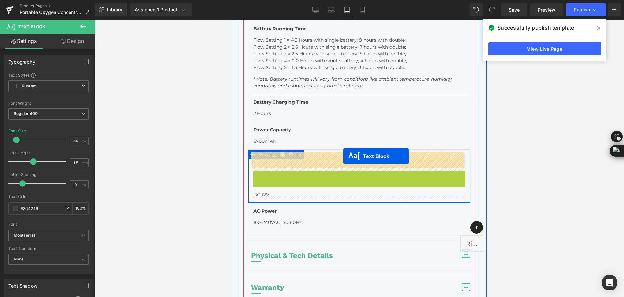
drag, startPoint x: 340, startPoint y: 173, endPoint x: 343, endPoint y: 156, distance: 16.5
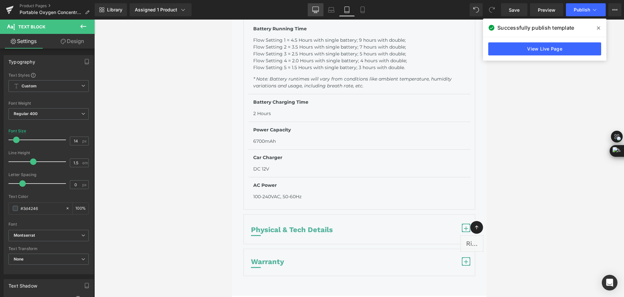
drag, startPoint x: 322, startPoint y: 9, endPoint x: 240, endPoint y: 105, distance: 126.1
click at [322, 9] on link "Desktop" at bounding box center [316, 9] width 16 height 13
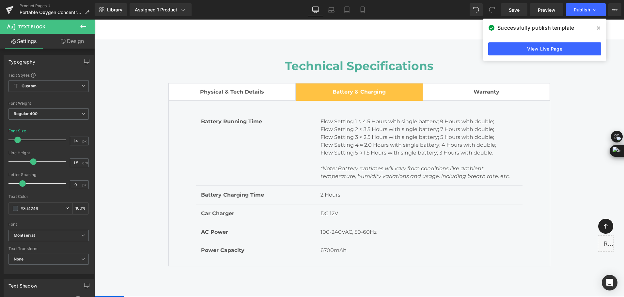
scroll to position [3391, 0]
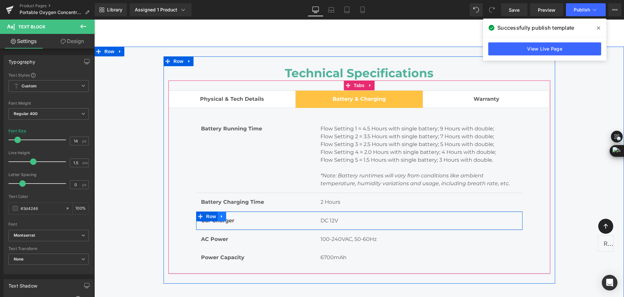
click at [219, 212] on link at bounding box center [222, 217] width 8 height 10
click at [228, 214] on icon at bounding box center [230, 216] width 5 height 5
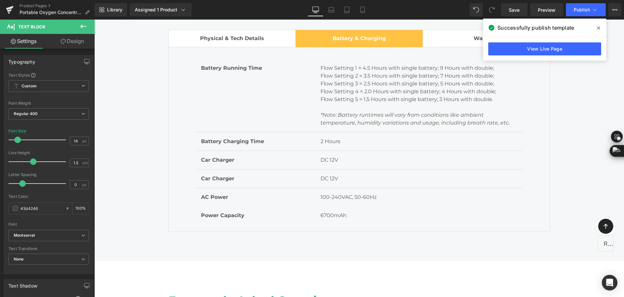
scroll to position [3431, 0]
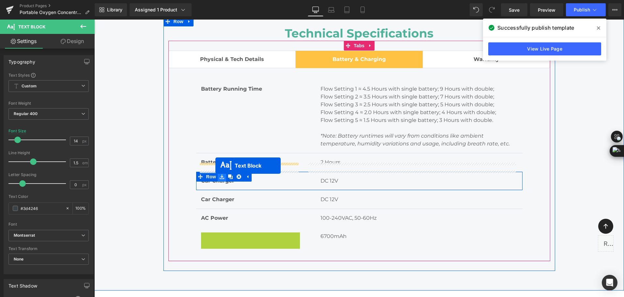
drag, startPoint x: 236, startPoint y: 223, endPoint x: 215, endPoint y: 166, distance: 60.8
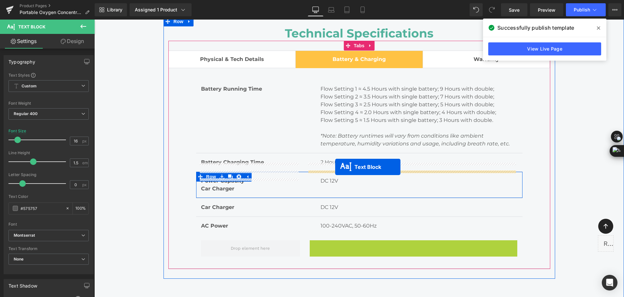
drag, startPoint x: 397, startPoint y: 229, endPoint x: 335, endPoint y: 167, distance: 87.6
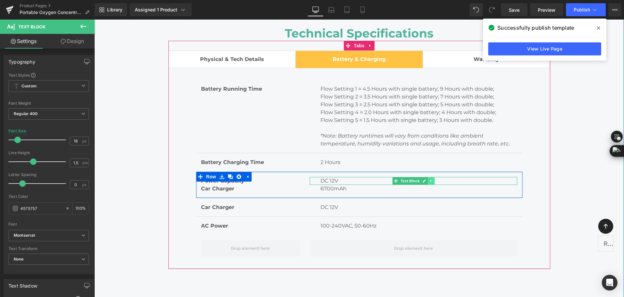
click at [429, 179] on icon at bounding box center [431, 181] width 4 height 4
click at [431, 177] on link at bounding box center [434, 181] width 7 height 8
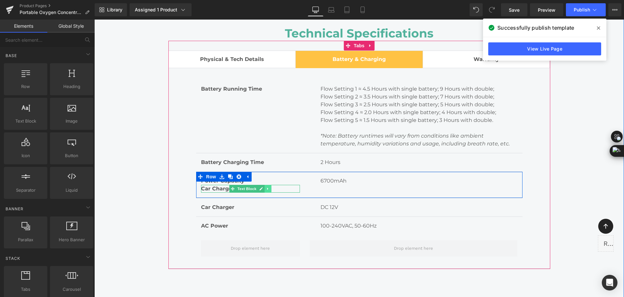
click at [267, 187] on icon at bounding box center [268, 189] width 4 height 4
click at [269, 187] on icon at bounding box center [271, 189] width 4 height 4
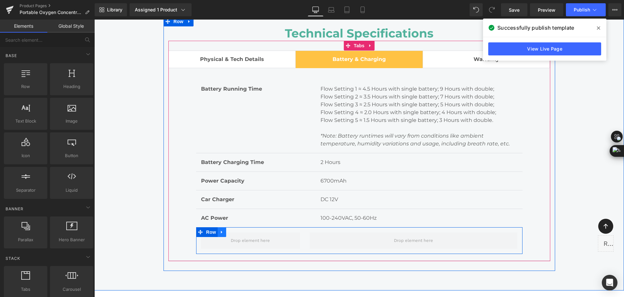
click at [219, 230] on icon at bounding box center [221, 232] width 5 height 5
click at [232, 227] on link at bounding box center [230, 232] width 8 height 10
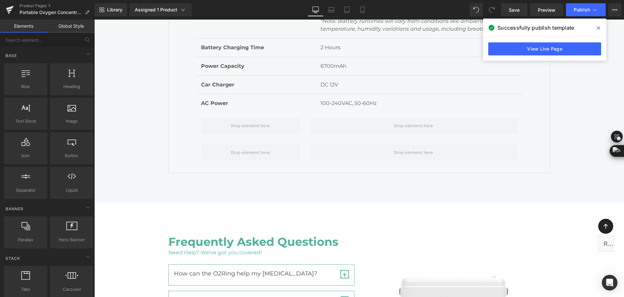
scroll to position [3462, 0]
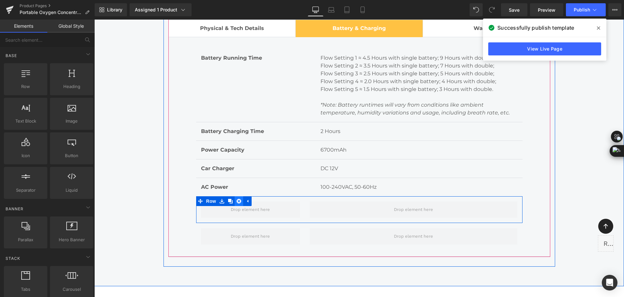
click at [237, 199] on icon at bounding box center [238, 201] width 5 height 5
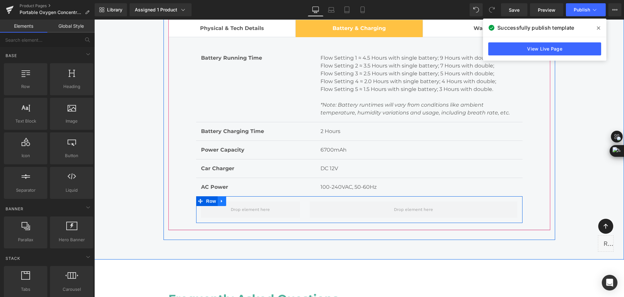
click at [219, 199] on icon at bounding box center [221, 201] width 5 height 5
click at [231, 196] on link at bounding box center [230, 201] width 8 height 10
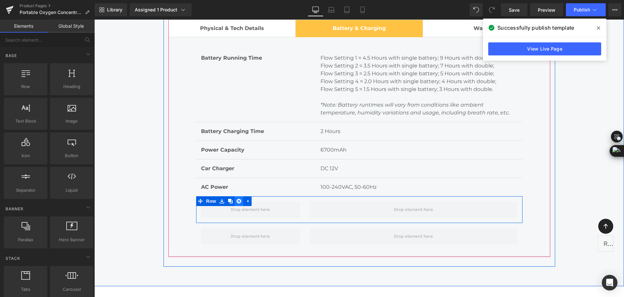
click at [236, 199] on icon at bounding box center [238, 201] width 5 height 5
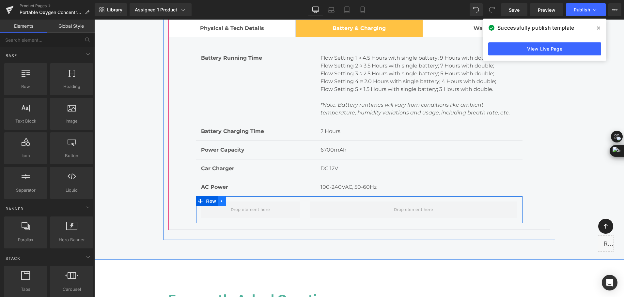
click at [221, 199] on icon at bounding box center [221, 201] width 5 height 5
click at [236, 199] on icon at bounding box center [238, 201] width 5 height 5
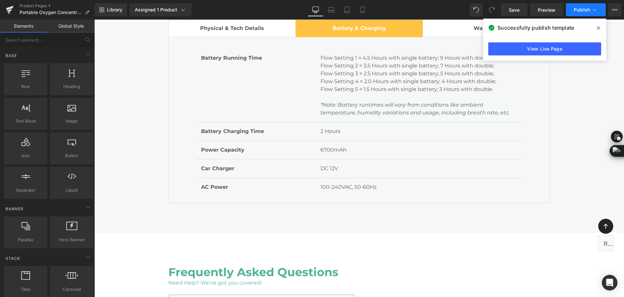
click at [585, 7] on button "Publish" at bounding box center [585, 9] width 40 height 13
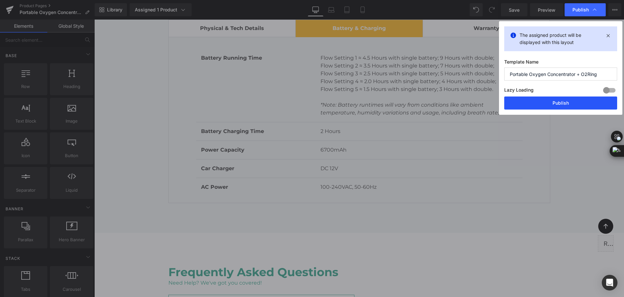
click at [565, 99] on button "Publish" at bounding box center [560, 103] width 113 height 13
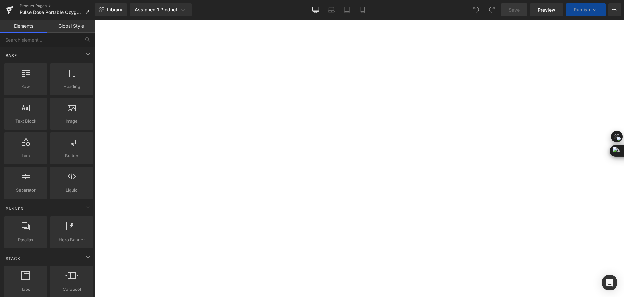
select select "with 2 batteries up to 9 hours"
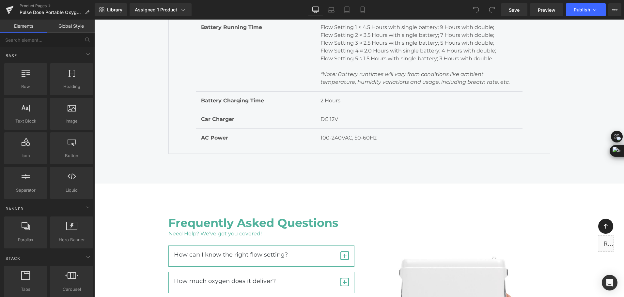
scroll to position [4141, 0]
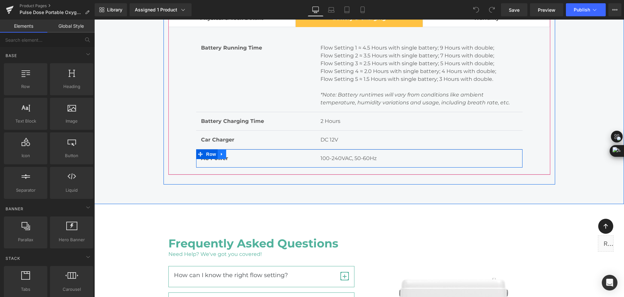
click at [221, 157] on link at bounding box center [222, 154] width 8 height 10
click at [228, 155] on icon at bounding box center [230, 154] width 5 height 5
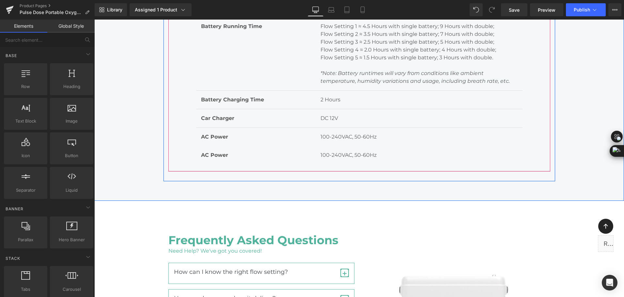
scroll to position [4120, 0]
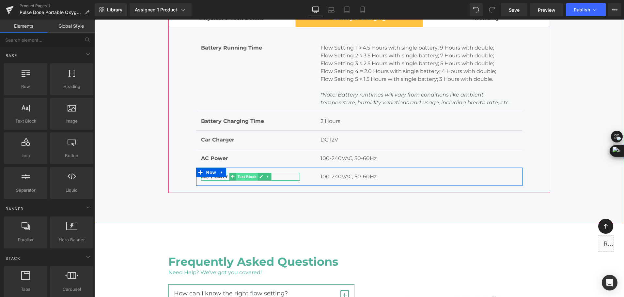
click at [254, 179] on span "Text Block" at bounding box center [247, 177] width 22 height 8
click at [258, 177] on link at bounding box center [261, 177] width 7 height 8
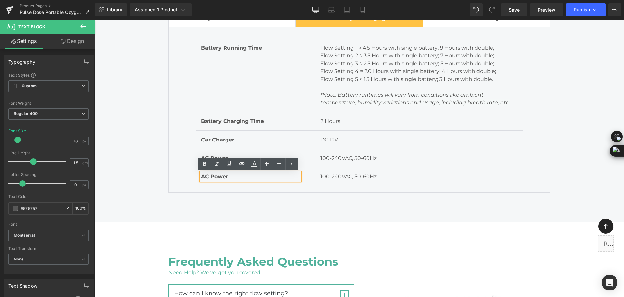
click at [235, 179] on p "AC Power" at bounding box center [250, 177] width 99 height 8
click at [236, 177] on p "AC Power" at bounding box center [250, 177] width 99 height 8
click at [208, 176] on span "AC Power Capacity" at bounding box center [227, 176] width 53 height 6
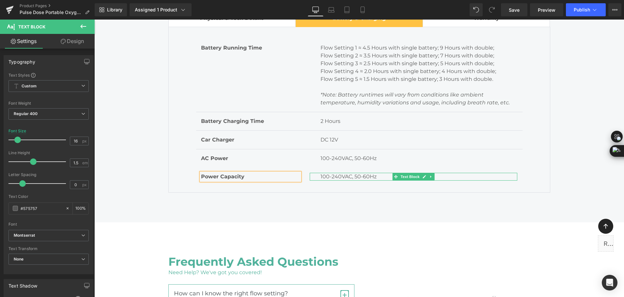
click at [333, 176] on p "100-240VAC, 50-60Hz" at bounding box center [418, 177] width 197 height 8
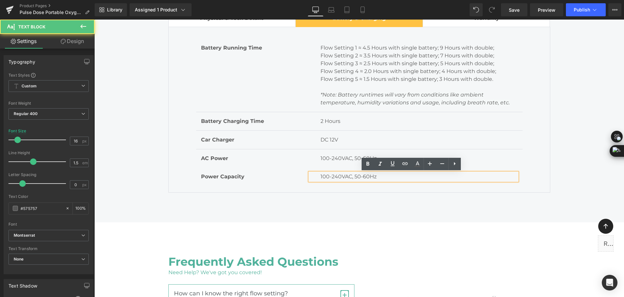
click at [333, 176] on p "100-240VAC, 50-60Hz" at bounding box center [418, 177] width 197 height 8
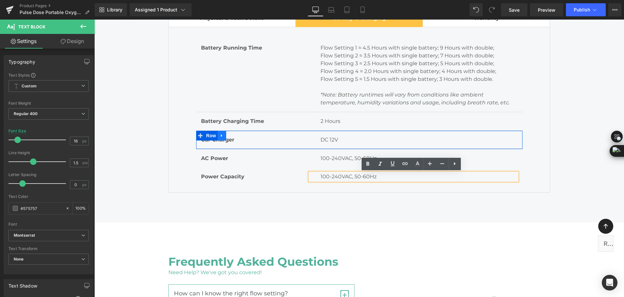
click at [219, 135] on icon at bounding box center [221, 135] width 5 height 5
click at [228, 136] on icon at bounding box center [230, 135] width 5 height 5
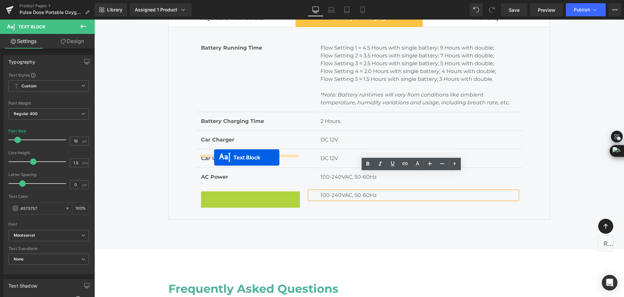
drag, startPoint x: 233, startPoint y: 196, endPoint x: 214, endPoint y: 158, distance: 42.7
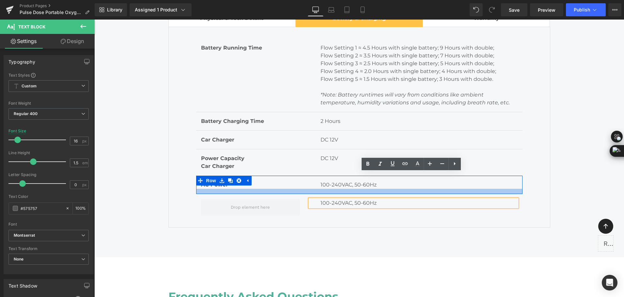
click at [224, 193] on div at bounding box center [359, 191] width 326 height 5
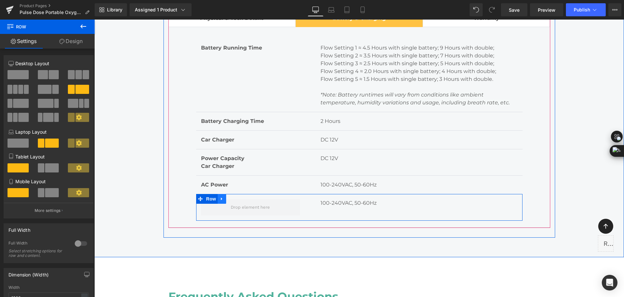
click at [220, 199] on icon at bounding box center [221, 199] width 5 height 5
click at [236, 199] on icon at bounding box center [238, 199] width 5 height 5
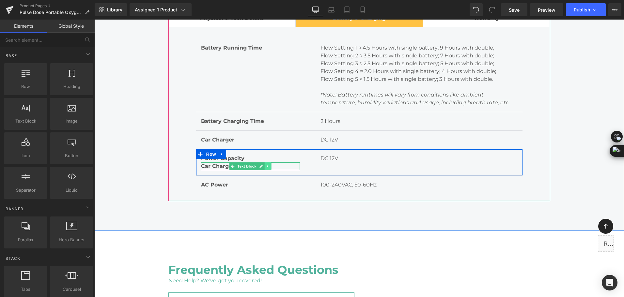
click at [266, 167] on icon at bounding box center [268, 166] width 4 height 4
click at [271, 167] on icon at bounding box center [271, 167] width 4 height 4
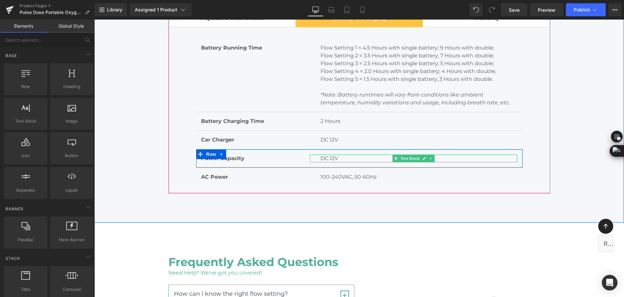
click at [322, 158] on p "DC 12V" at bounding box center [418, 159] width 197 height 8
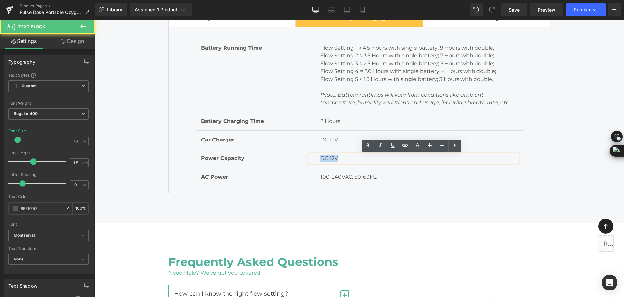
drag, startPoint x: 318, startPoint y: 158, endPoint x: 341, endPoint y: 158, distance: 23.2
click at [341, 158] on p "DC 12V" at bounding box center [418, 159] width 197 height 8
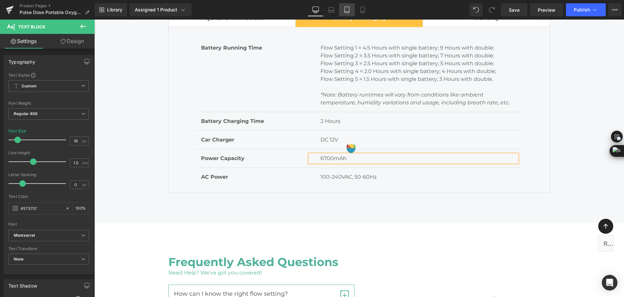
click at [344, 10] on icon at bounding box center [346, 10] width 7 height 7
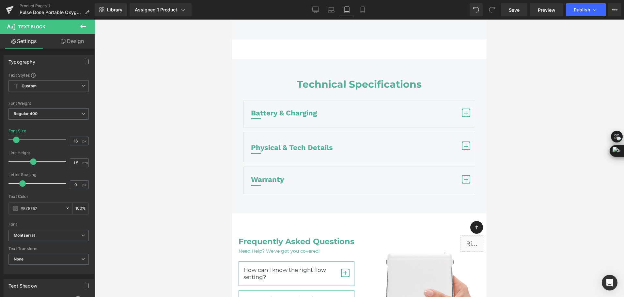
scroll to position [3881, 0]
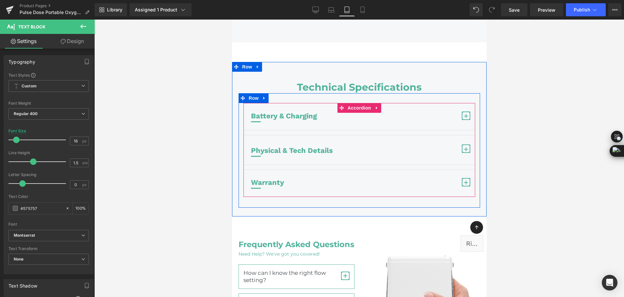
click at [461, 119] on span "button" at bounding box center [465, 116] width 8 height 8
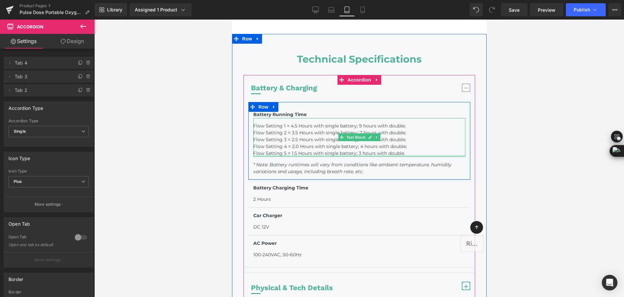
scroll to position [3913, 0]
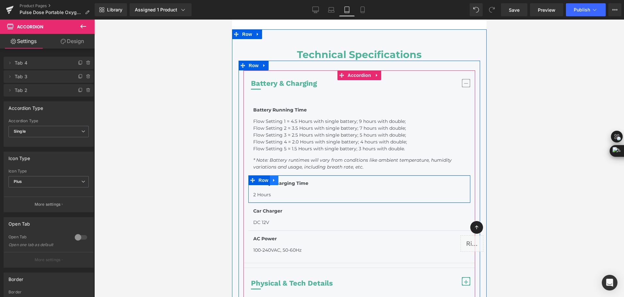
click at [274, 183] on link at bounding box center [273, 180] width 8 height 10
click at [280, 183] on icon at bounding box center [282, 180] width 5 height 5
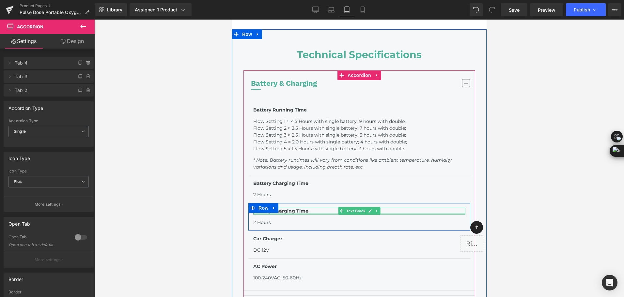
click at [294, 213] on span "Battery Charging Time" at bounding box center [280, 211] width 55 height 6
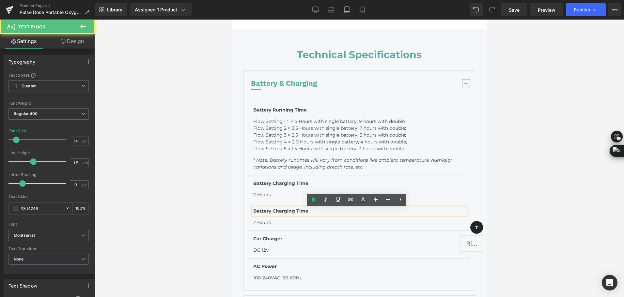
click at [294, 212] on span "Battery Charging Time" at bounding box center [280, 211] width 55 height 6
drag, startPoint x: 251, startPoint y: 213, endPoint x: 305, endPoint y: 212, distance: 53.5
click at [305, 212] on p "Battery Charging Time" at bounding box center [359, 211] width 212 height 7
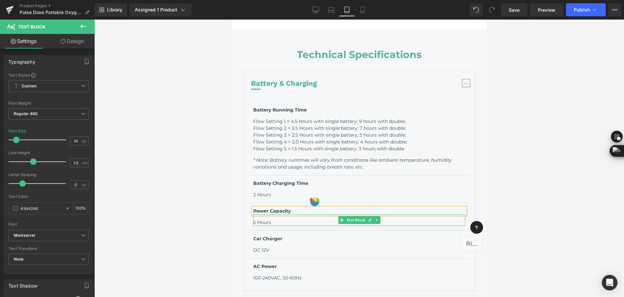
click at [267, 222] on p "2 Hours" at bounding box center [359, 222] width 212 height 7
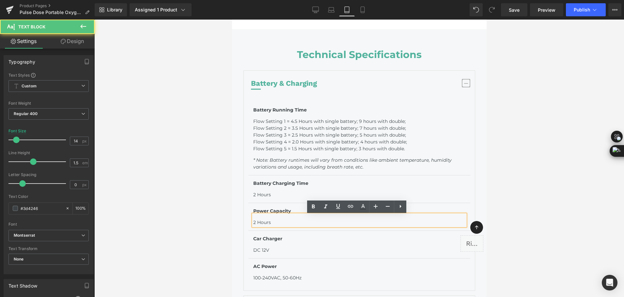
click at [267, 222] on p "2 Hours" at bounding box center [359, 222] width 212 height 7
drag, startPoint x: 250, startPoint y: 222, endPoint x: 277, endPoint y: 223, distance: 26.4
click at [277, 223] on p "2 Hours" at bounding box center [359, 222] width 212 height 7
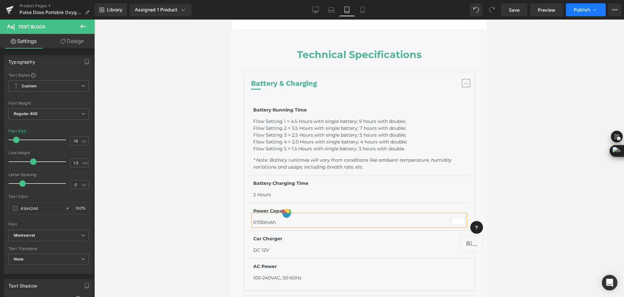
click at [588, 14] on button "Publish" at bounding box center [585, 9] width 40 height 13
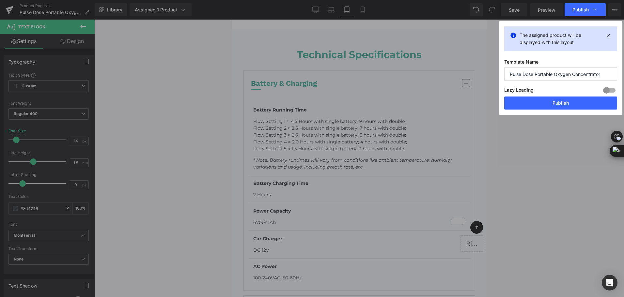
click at [578, 106] on button "Publish" at bounding box center [560, 103] width 113 height 13
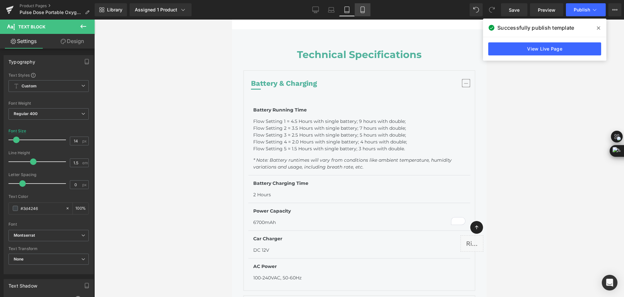
click at [358, 9] on link "Mobile" at bounding box center [362, 9] width 16 height 13
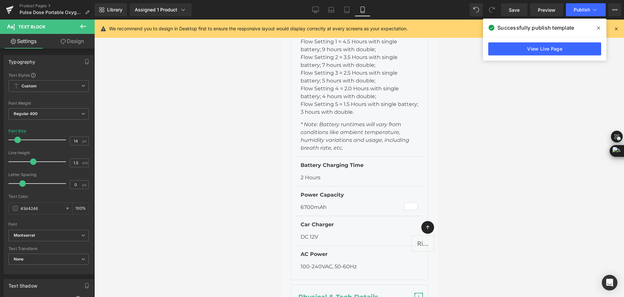
scroll to position [4862, 0]
